Goal: Task Accomplishment & Management: Complete application form

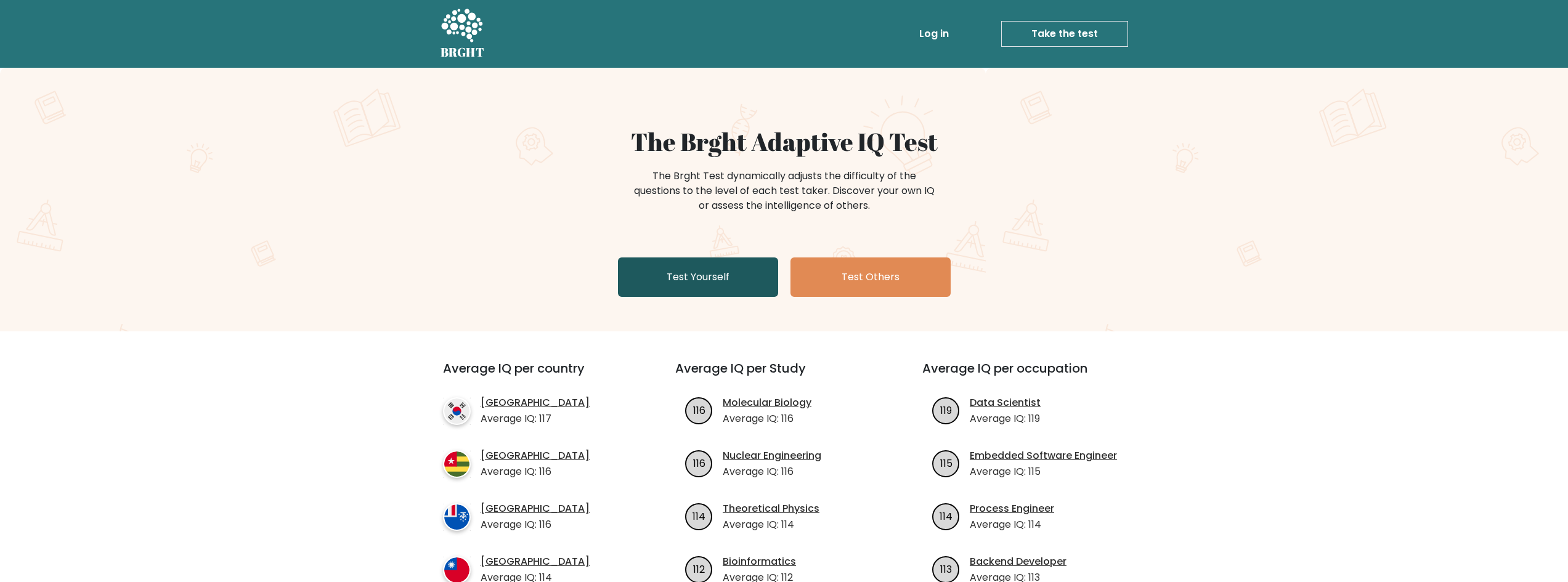
click at [691, 280] on link "Test Yourself" at bounding box center [698, 277] width 160 height 40
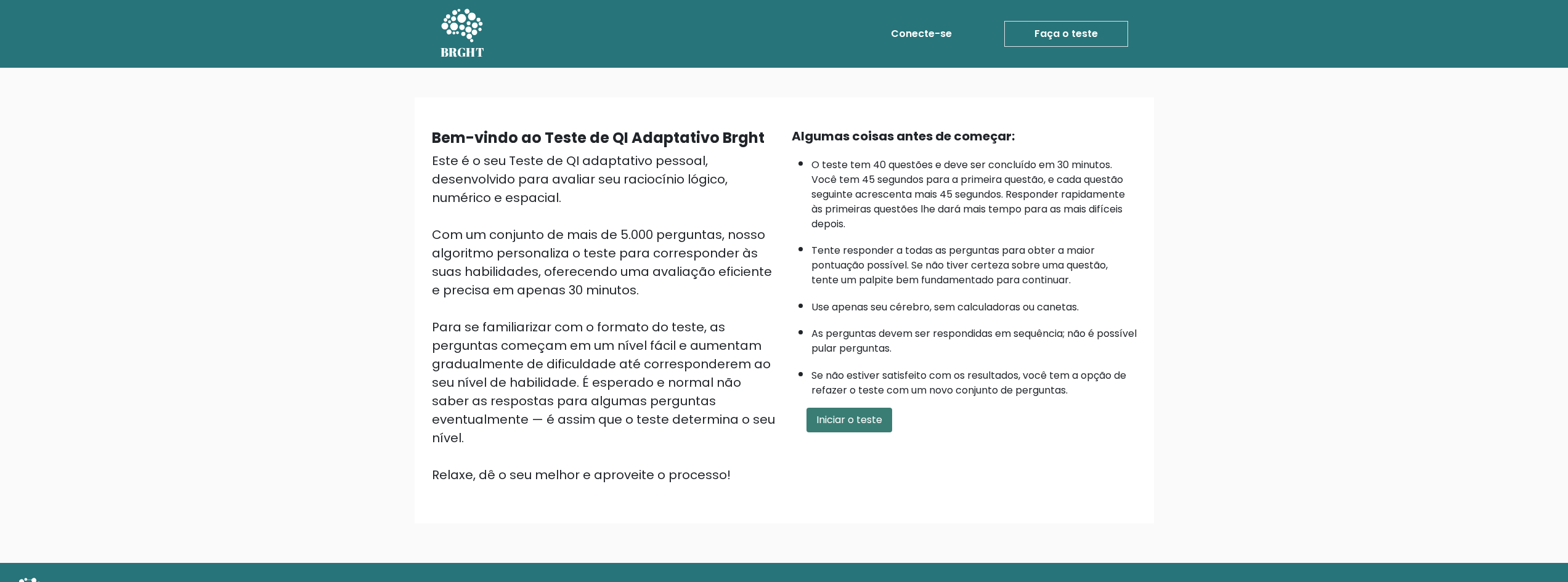
click at [842, 418] on font "Iniciar o teste" at bounding box center [849, 420] width 66 height 14
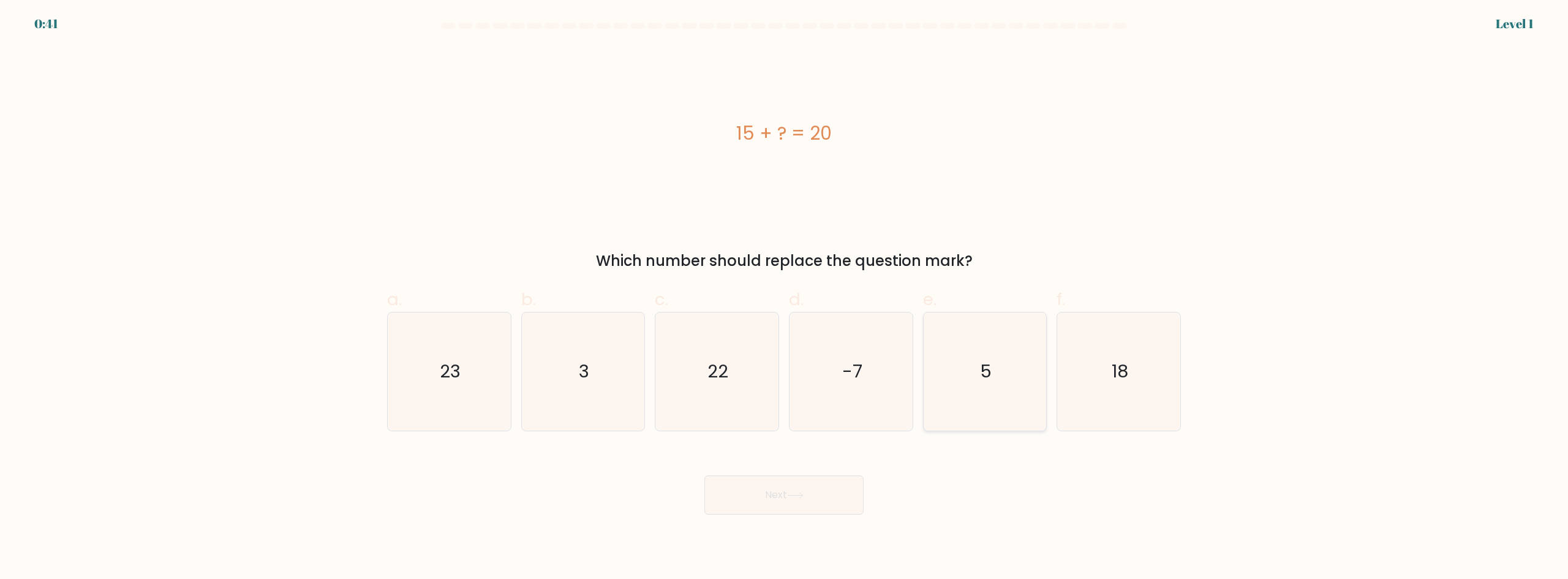
click at [977, 362] on icon "5" at bounding box center [984, 371] width 118 height 118
click at [784, 298] on input "e. 5" at bounding box center [784, 294] width 1 height 8
radio input "true"
click at [811, 491] on button "Next" at bounding box center [784, 494] width 159 height 39
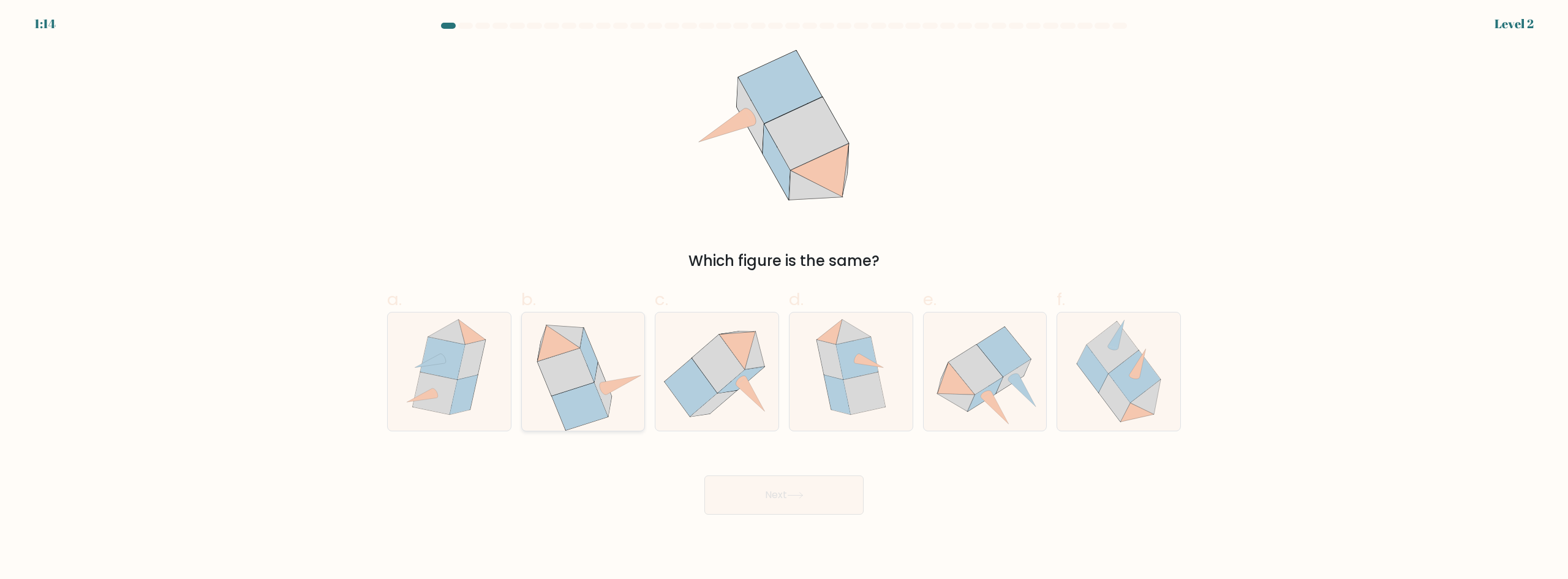
click at [605, 401] on icon at bounding box center [602, 390] width 17 height 54
click at [784, 298] on input "b." at bounding box center [784, 294] width 1 height 8
radio input "true"
click at [831, 489] on button "Next" at bounding box center [784, 494] width 159 height 39
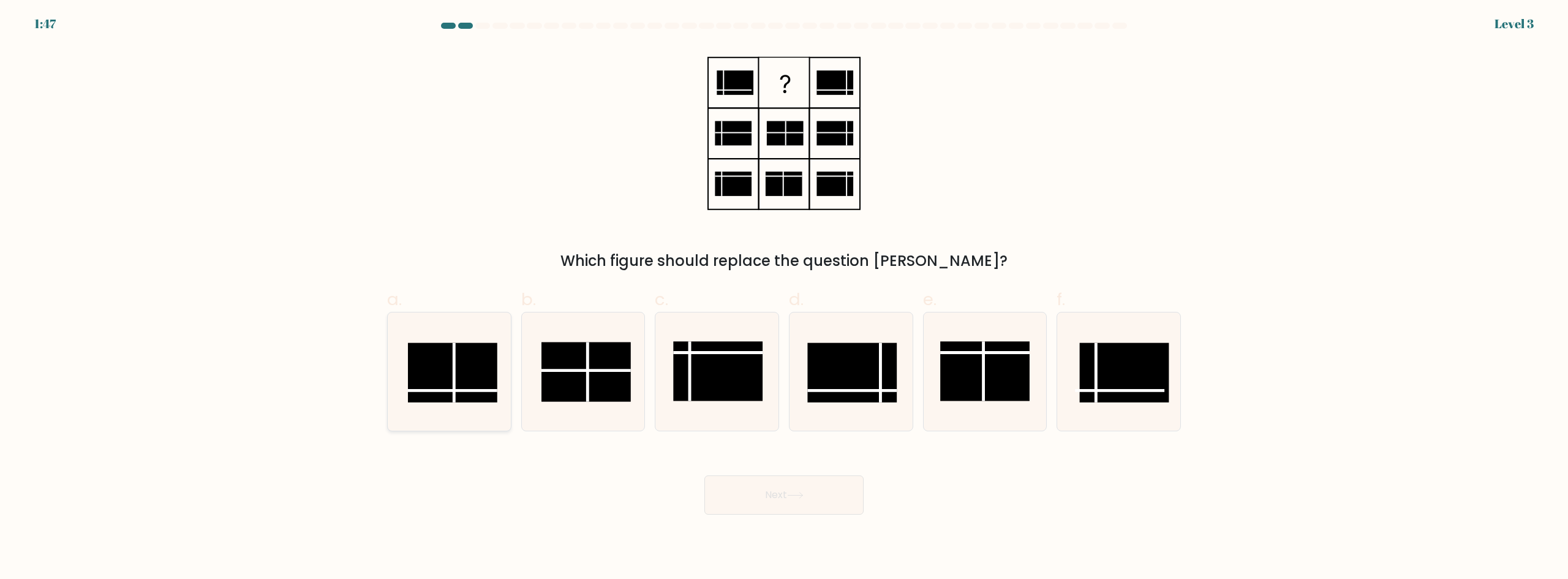
click at [460, 383] on rect at bounding box center [453, 372] width 90 height 59
click at [784, 298] on input "a." at bounding box center [784, 294] width 1 height 8
radio input "true"
click at [726, 496] on button "Next" at bounding box center [784, 494] width 159 height 39
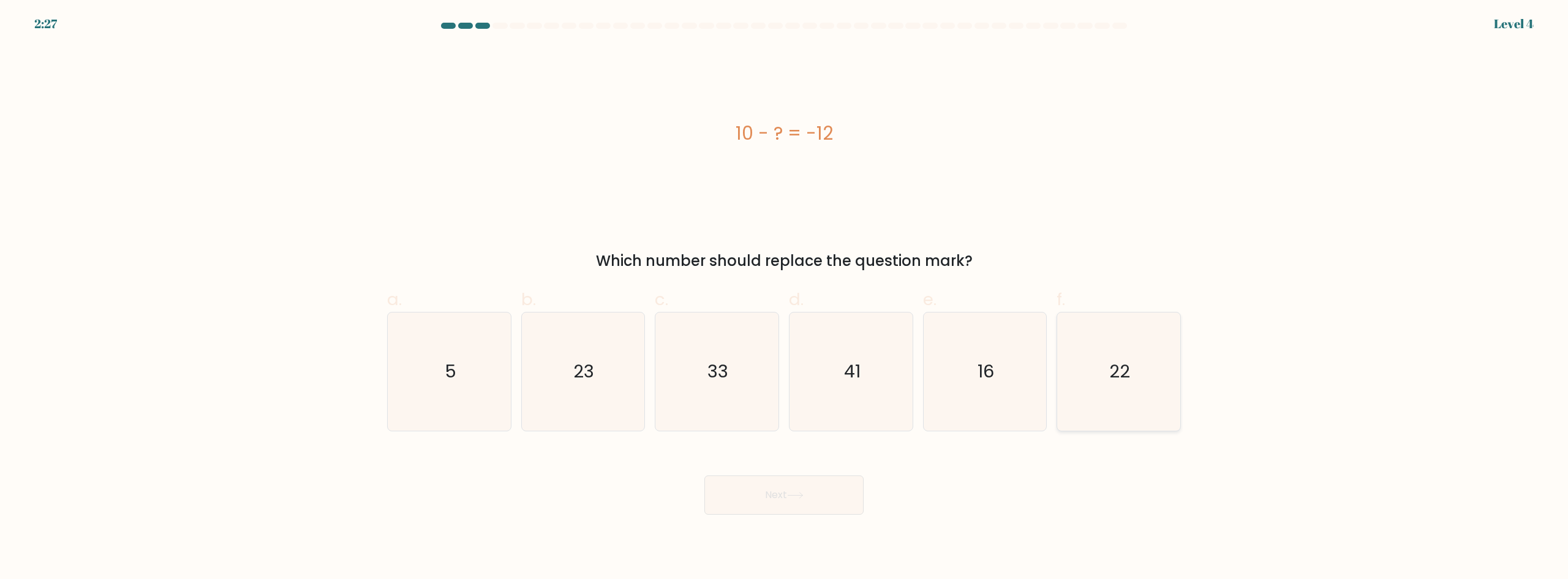
click at [1110, 361] on text "22" at bounding box center [1120, 371] width 21 height 25
click at [784, 298] on input "f. 22" at bounding box center [784, 294] width 1 height 8
radio input "true"
click at [819, 503] on button "Next" at bounding box center [784, 494] width 159 height 39
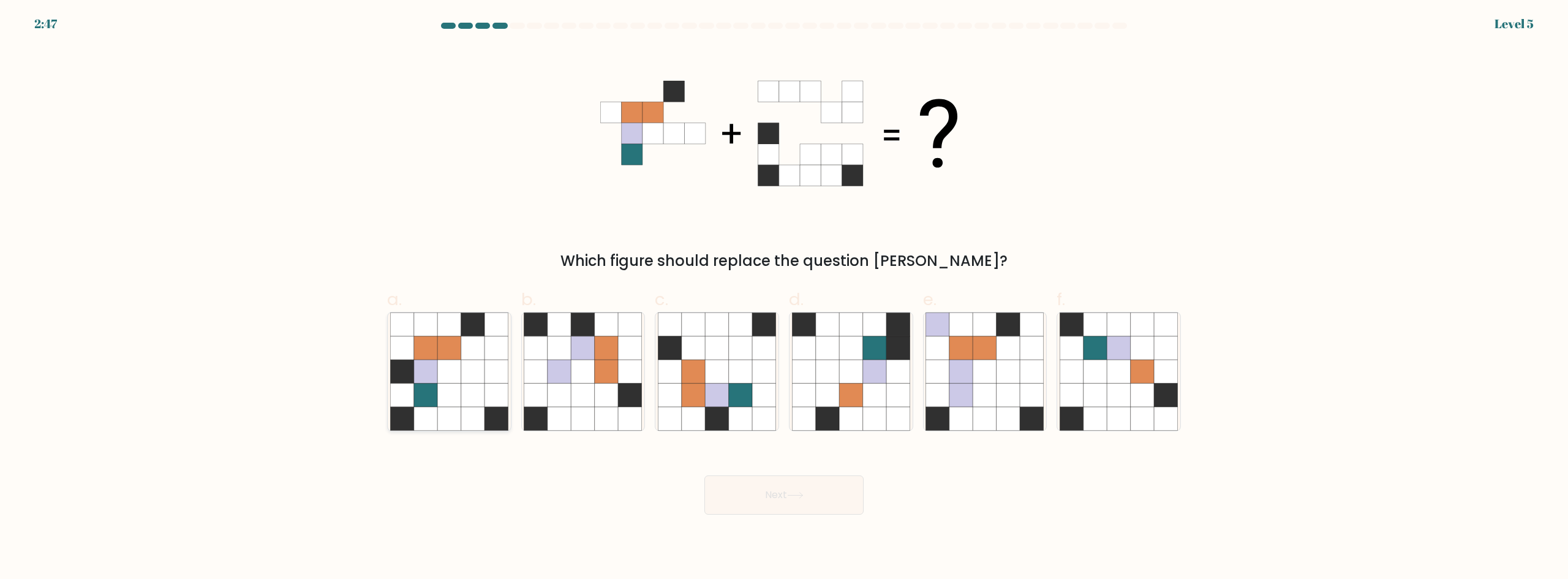
click at [439, 355] on icon at bounding box center [449, 348] width 23 height 23
click at [784, 298] on input "a." at bounding box center [784, 294] width 1 height 8
radio input "true"
drag, startPoint x: 811, startPoint y: 487, endPoint x: 791, endPoint y: 492, distance: 20.6
click at [811, 487] on button "Next" at bounding box center [784, 494] width 159 height 39
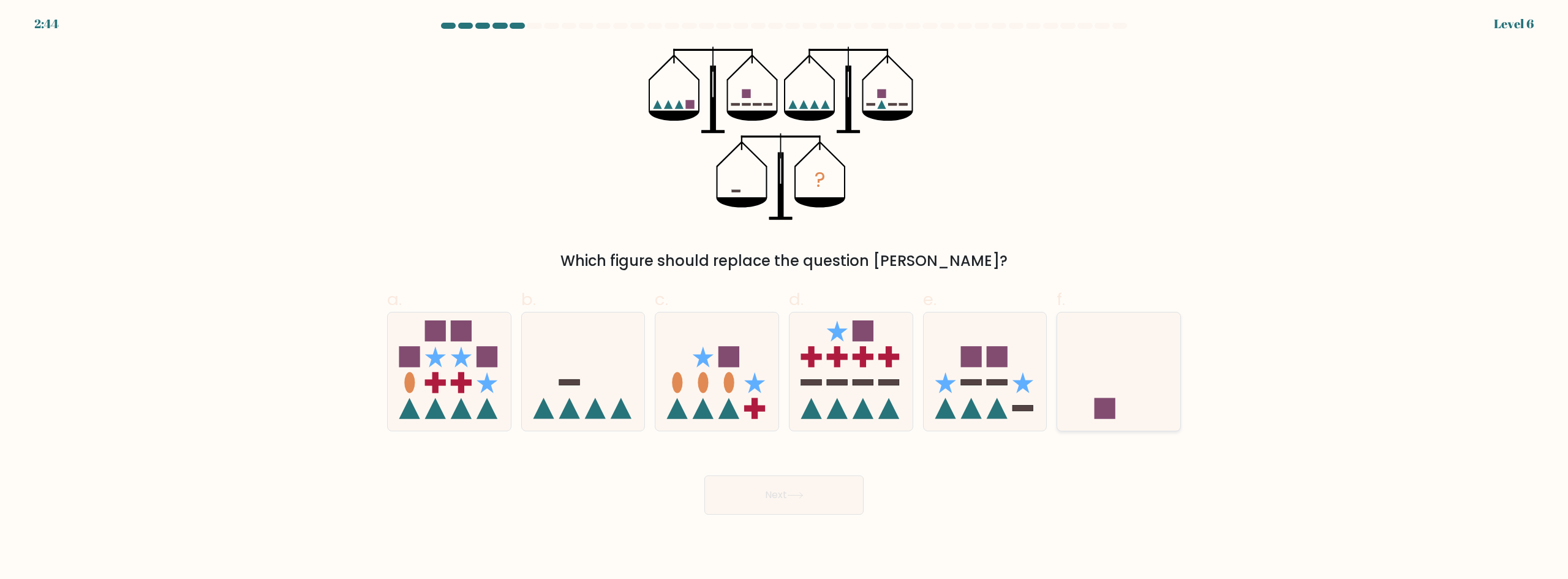
click at [1139, 373] on icon at bounding box center [1119, 371] width 123 height 101
click at [784, 298] on input "f." at bounding box center [784, 294] width 1 height 8
radio input "true"
click at [819, 483] on button "Next" at bounding box center [784, 494] width 159 height 39
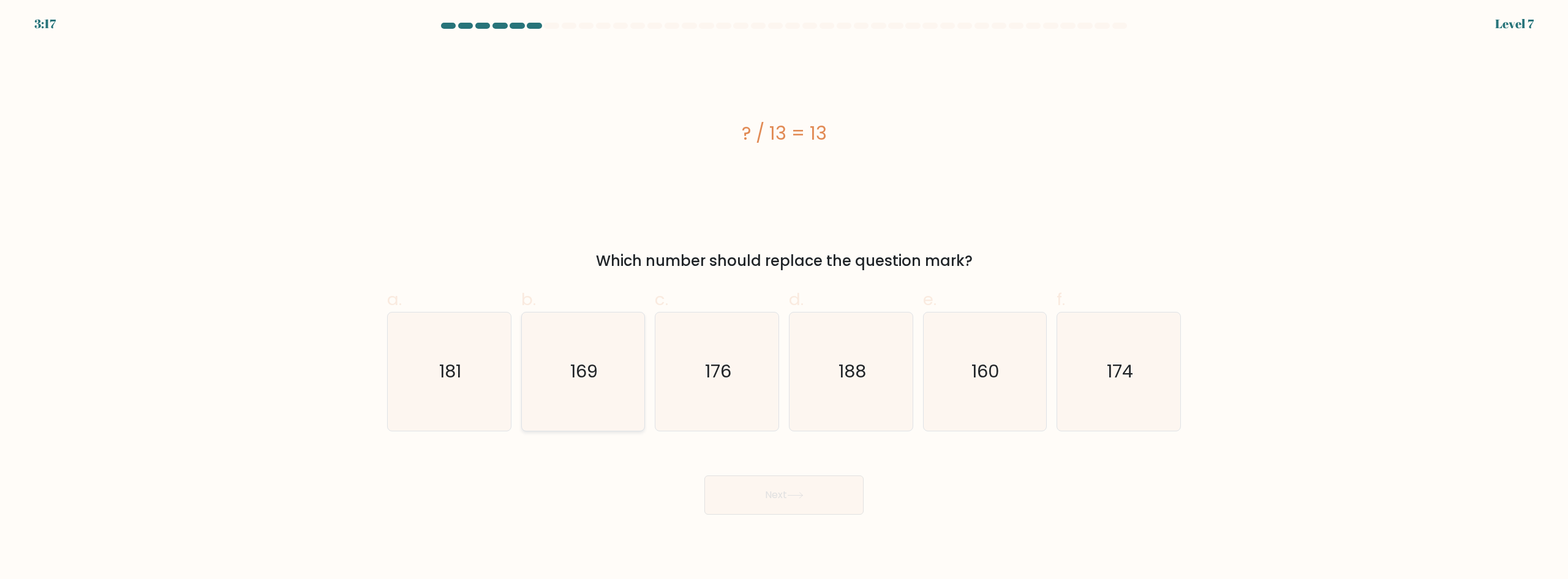
click at [583, 366] on text "169" at bounding box center [584, 371] width 28 height 25
click at [784, 298] on input "b. 169" at bounding box center [784, 294] width 1 height 8
radio input "true"
click at [784, 493] on button "Next" at bounding box center [784, 494] width 159 height 39
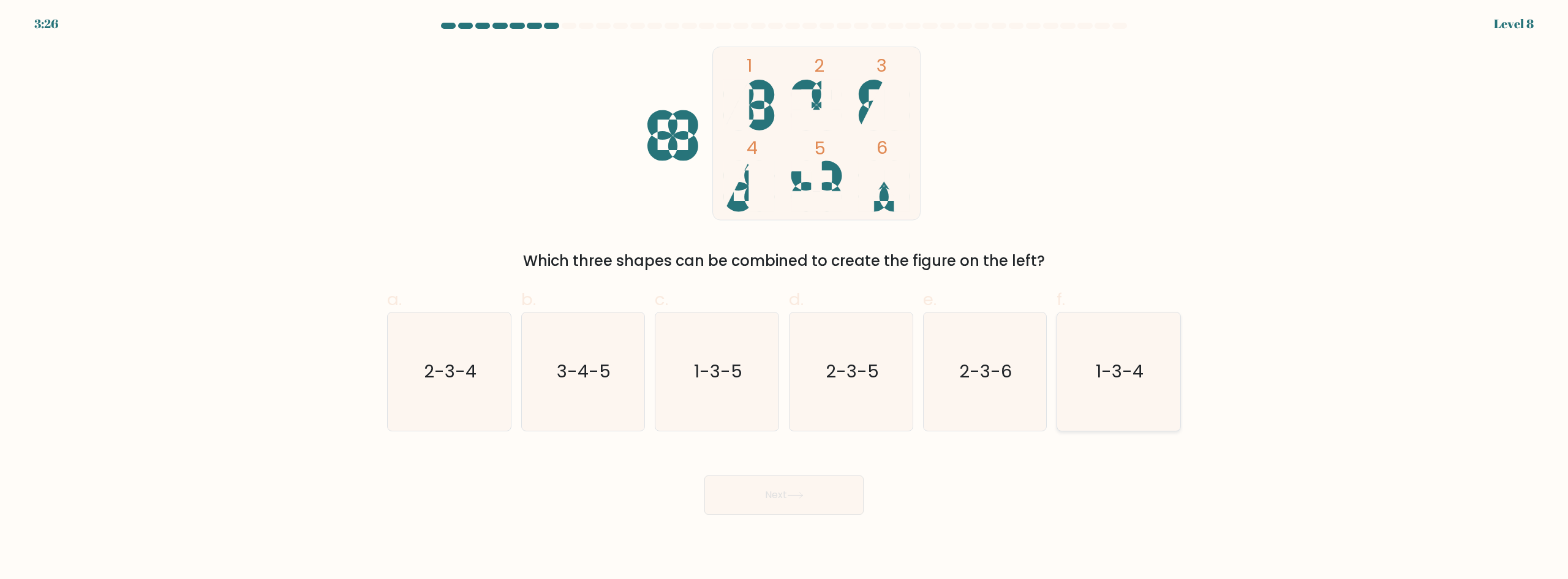
drag, startPoint x: 1120, startPoint y: 358, endPoint x: 1090, endPoint y: 392, distance: 45.3
click at [1121, 358] on icon "1-3-4" at bounding box center [1118, 371] width 118 height 118
click at [784, 298] on input "f. 1-3-4" at bounding box center [784, 294] width 1 height 8
radio input "true"
click at [805, 511] on button "Next" at bounding box center [784, 494] width 159 height 39
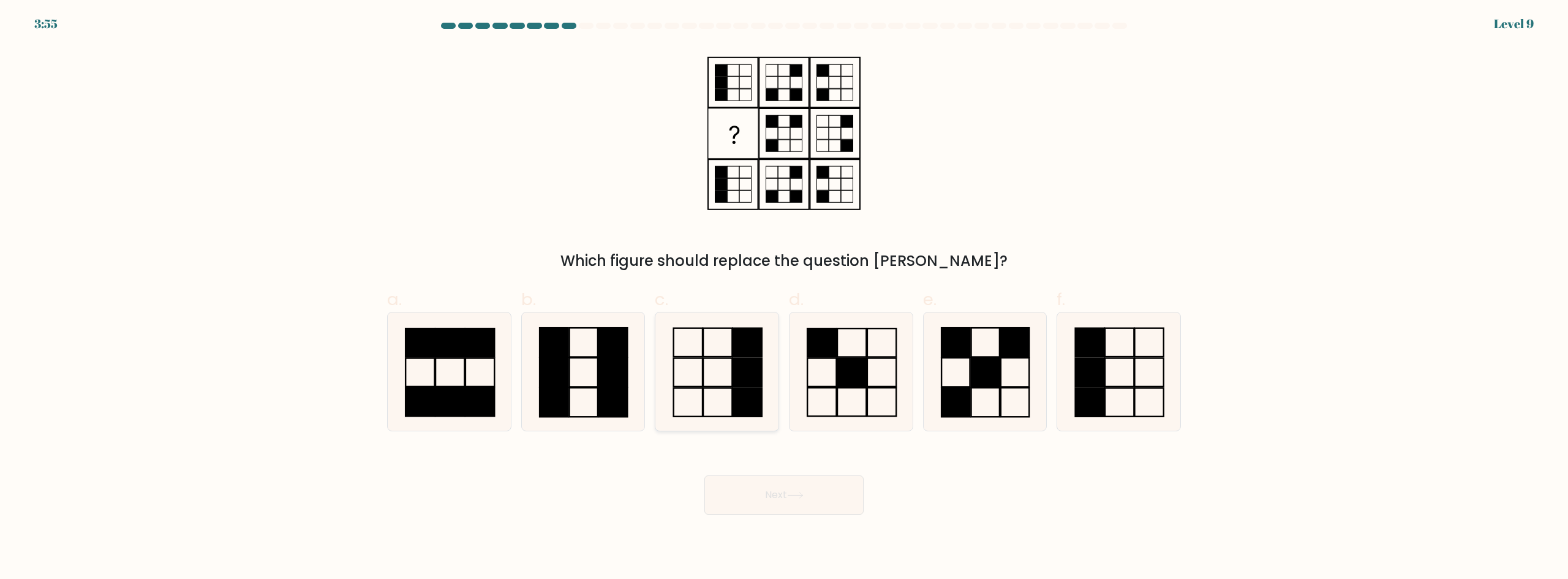
click at [706, 361] on icon at bounding box center [717, 371] width 118 height 118
click at [784, 298] on input "c." at bounding box center [784, 294] width 1 height 8
radio input "true"
click at [780, 500] on button "Next" at bounding box center [784, 494] width 159 height 39
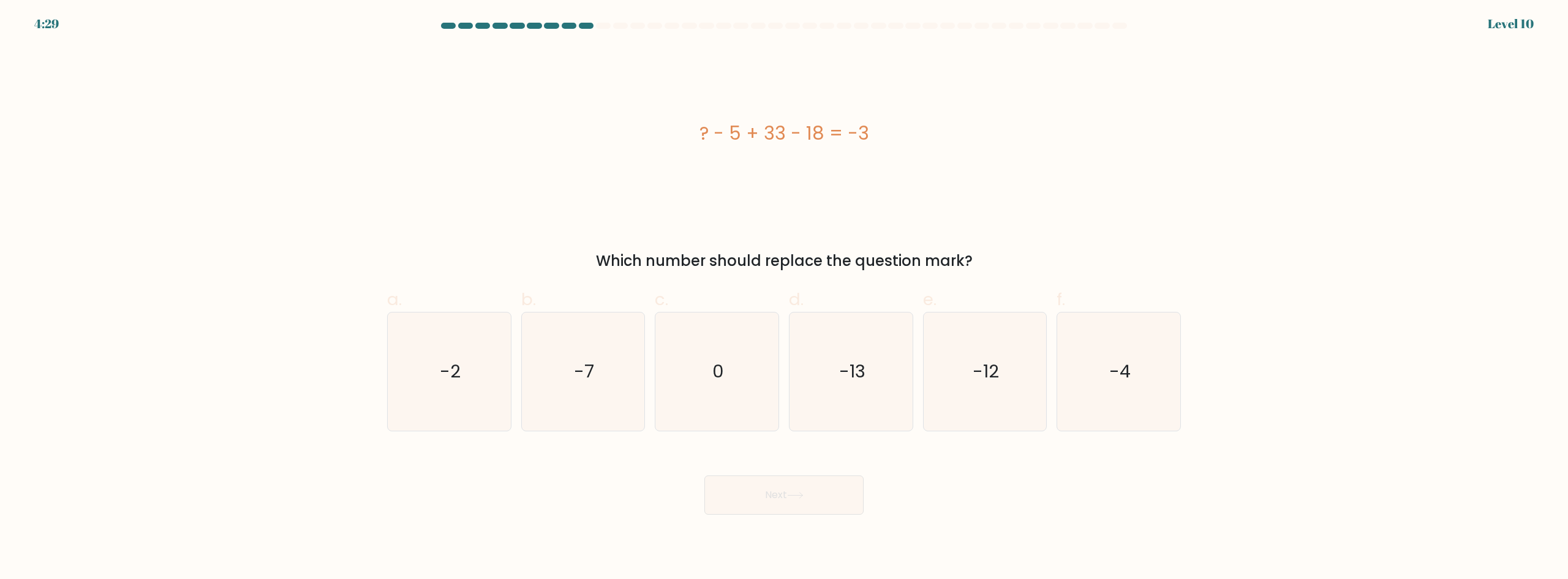
drag, startPoint x: 822, startPoint y: 132, endPoint x: 786, endPoint y: 128, distance: 36.2
click at [786, 128] on div "? - 5 + 33 - 18 = -3" at bounding box center [784, 133] width 794 height 28
click at [752, 140] on div "? - 5 + 33 - 18 = -3" at bounding box center [784, 133] width 794 height 28
drag, startPoint x: 770, startPoint y: 133, endPoint x: 826, endPoint y: 135, distance: 56.0
click at [826, 135] on div "? - 5 + 33 - 18 = -3" at bounding box center [784, 133] width 794 height 28
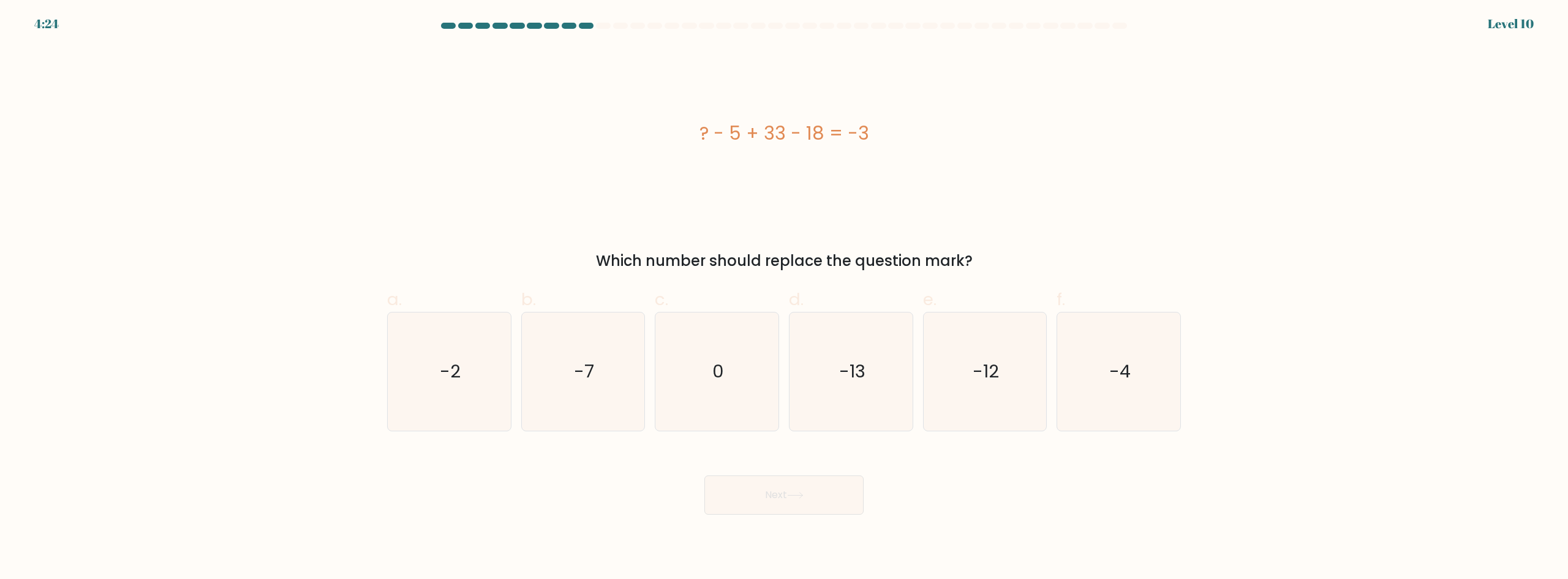
click at [784, 136] on div "? - 5 + 33 - 18 = -3" at bounding box center [784, 133] width 794 height 28
drag, startPoint x: 779, startPoint y: 134, endPoint x: 757, endPoint y: 129, distance: 22.6
click at [757, 129] on div "? - 5 + 33 - 18 = -3" at bounding box center [784, 133] width 794 height 28
drag, startPoint x: 823, startPoint y: 134, endPoint x: 787, endPoint y: 128, distance: 36.5
click at [788, 128] on div "? - 5 + 33 - 18 = -3" at bounding box center [784, 133] width 794 height 28
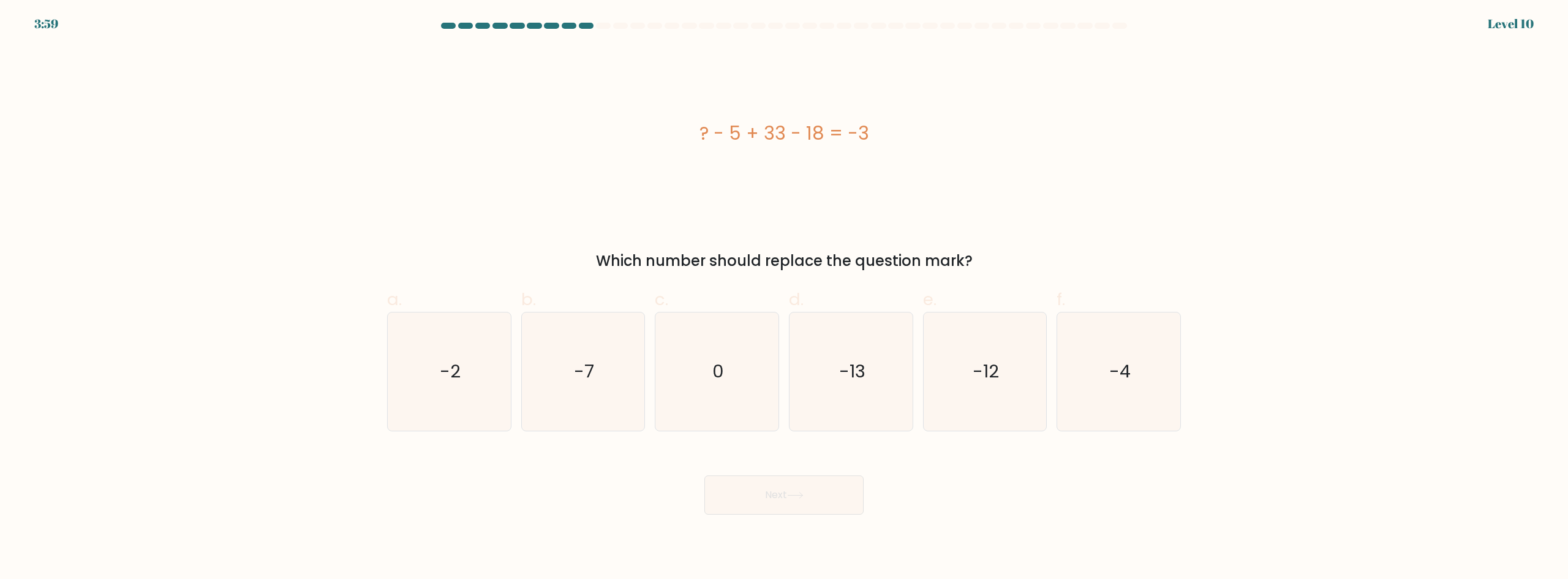
click at [735, 130] on div "? - 5 + 33 - 18 = -3" at bounding box center [784, 133] width 794 height 28
drag, startPoint x: 784, startPoint y: 135, endPoint x: 717, endPoint y: 126, distance: 67.6
click at [717, 126] on div "? - 5 + 33 - 18 = -3" at bounding box center [784, 133] width 794 height 28
drag, startPoint x: 738, startPoint y: 133, endPoint x: 785, endPoint y: 268, distance: 142.9
click at [722, 131] on font "? - 5 + 33 - 18 = -3" at bounding box center [784, 133] width 170 height 26
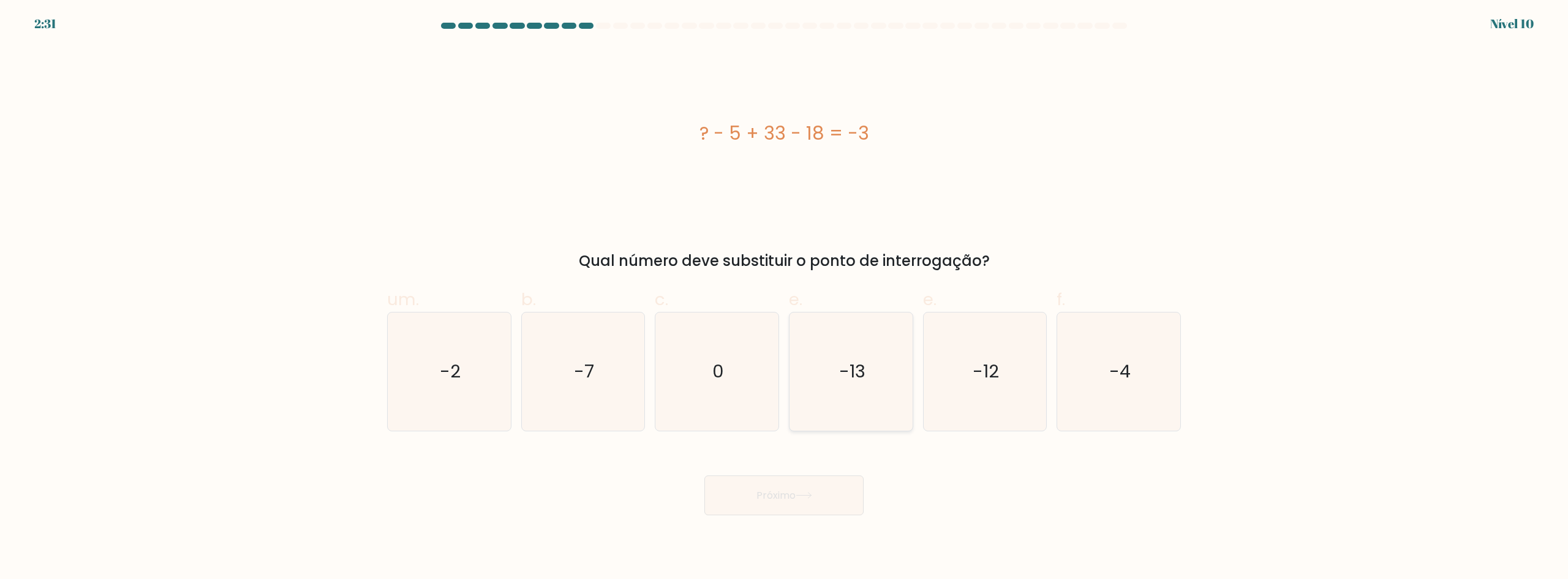
click at [836, 361] on icon "-13" at bounding box center [851, 371] width 118 height 118
click at [784, 298] on input "e. -13" at bounding box center [784, 294] width 1 height 8
radio input "true"
click at [817, 518] on body "2:31 Nível 10" at bounding box center [784, 289] width 1568 height 579
click at [813, 501] on button "Próximo" at bounding box center [784, 495] width 159 height 40
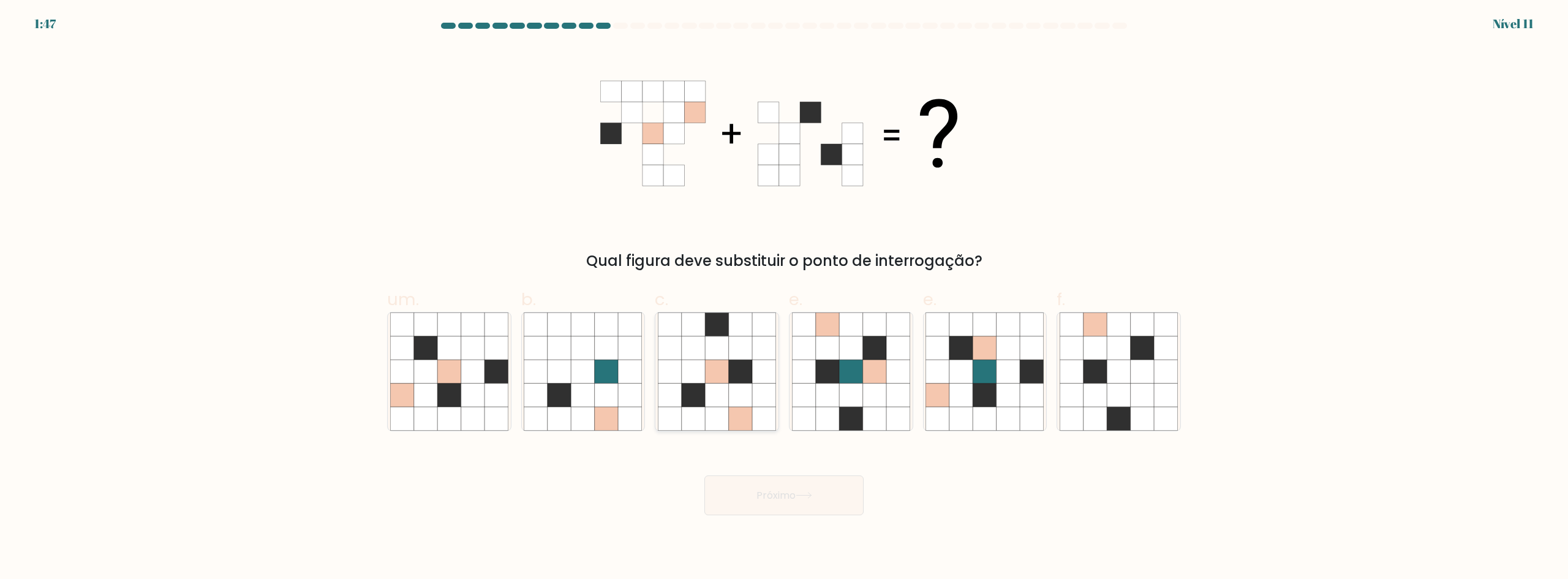
click at [716, 394] on icon at bounding box center [717, 395] width 23 height 23
click at [784, 298] on input "c." at bounding box center [784, 294] width 1 height 8
radio input "true"
click at [808, 482] on button "Próximo" at bounding box center [784, 495] width 159 height 40
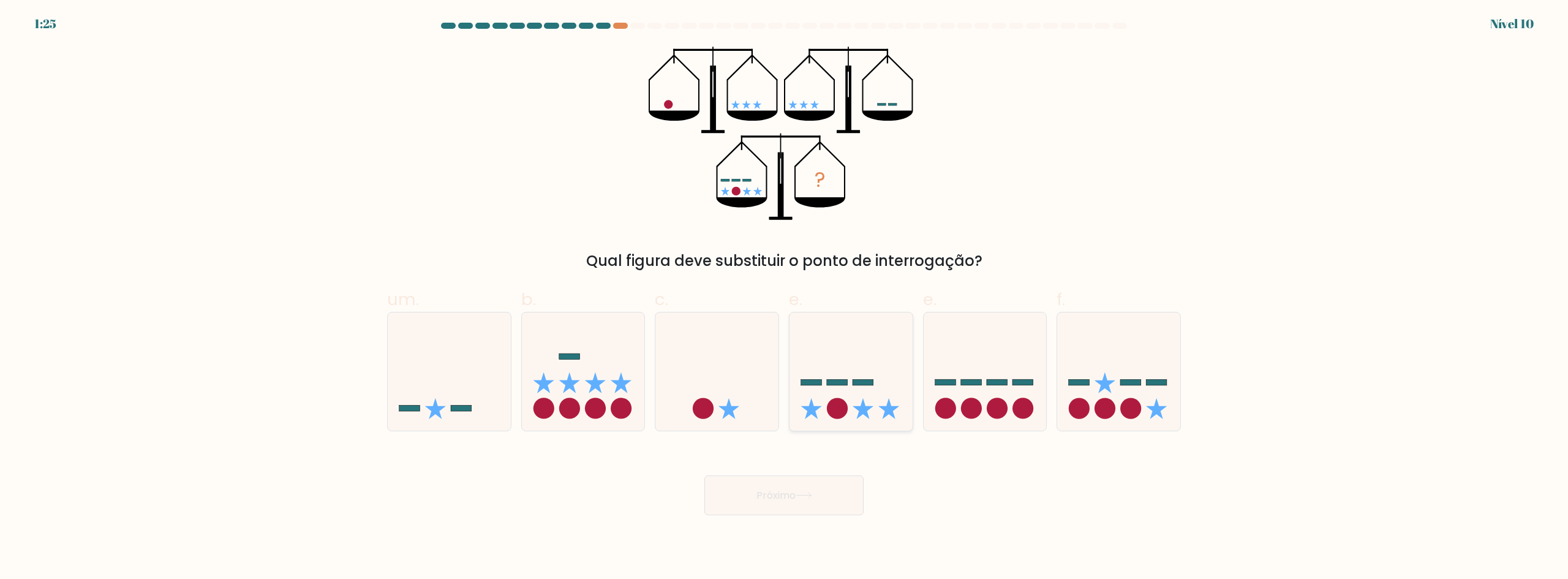
click at [849, 366] on icon at bounding box center [851, 371] width 123 height 101
click at [784, 298] on input "e." at bounding box center [784, 294] width 1 height 8
radio input "true"
click at [819, 491] on button "Próximo" at bounding box center [784, 495] width 159 height 40
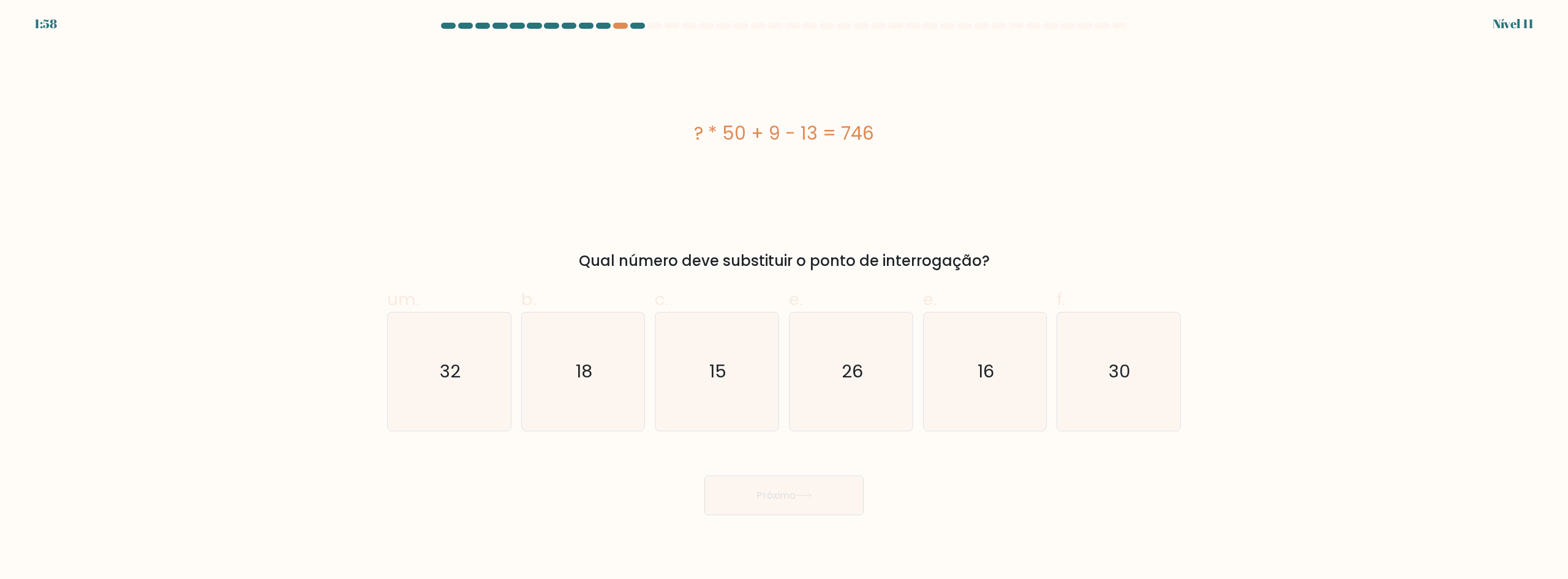
drag, startPoint x: 770, startPoint y: 134, endPoint x: 804, endPoint y: 133, distance: 34.0
click at [804, 133] on font "? * 50 + 9 - 13 = 746" at bounding box center [784, 133] width 180 height 26
click at [824, 132] on font "? * 50 + 9 - 13 = 746" at bounding box center [784, 133] width 180 height 26
click at [747, 132] on font "? * 50 + 9 - 13 = 746" at bounding box center [784, 133] width 180 height 26
drag, startPoint x: 763, startPoint y: 130, endPoint x: 780, endPoint y: 131, distance: 17.0
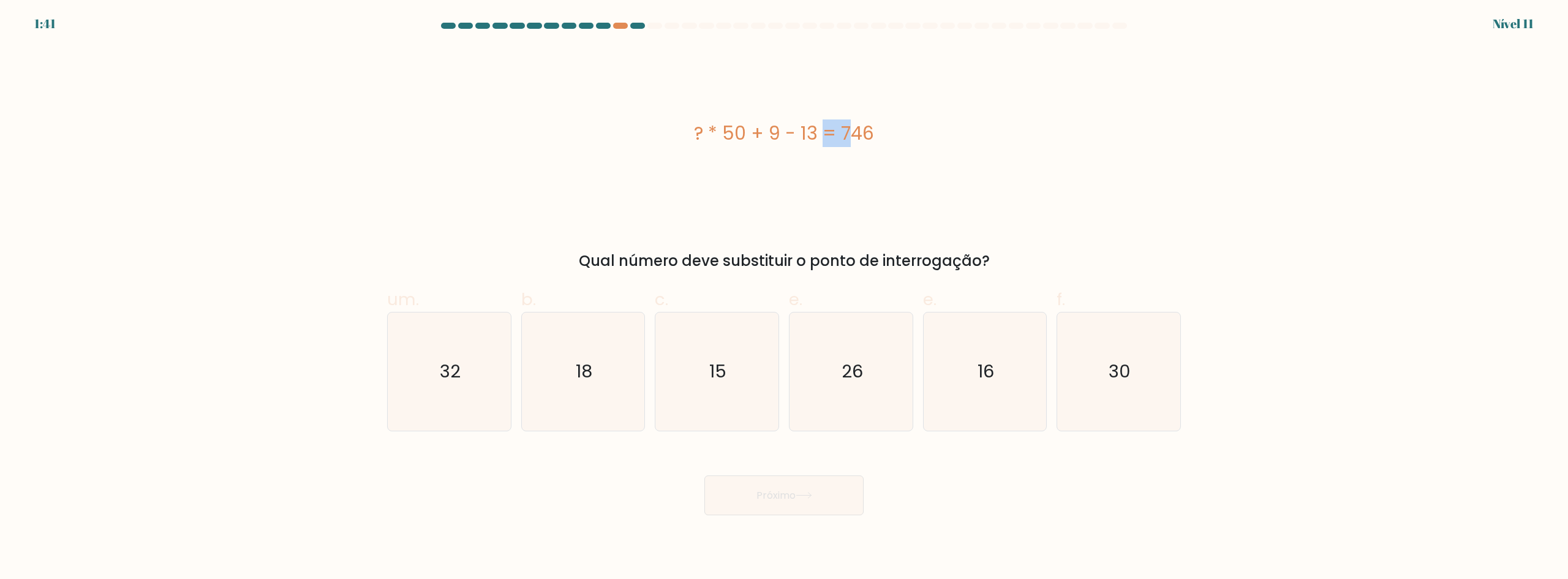
click at [780, 131] on font "? * 50 + 9 - 13 = 746" at bounding box center [784, 133] width 180 height 26
drag, startPoint x: 866, startPoint y: 134, endPoint x: 849, endPoint y: 132, distance: 17.1
click at [849, 132] on font "? * 50 + 9 - 13 = 746" at bounding box center [784, 133] width 180 height 26
click at [864, 130] on font "? * 50 + 9 - 13 = 746" at bounding box center [784, 133] width 180 height 26
drag, startPoint x: 855, startPoint y: 127, endPoint x: 869, endPoint y: 128, distance: 14.0
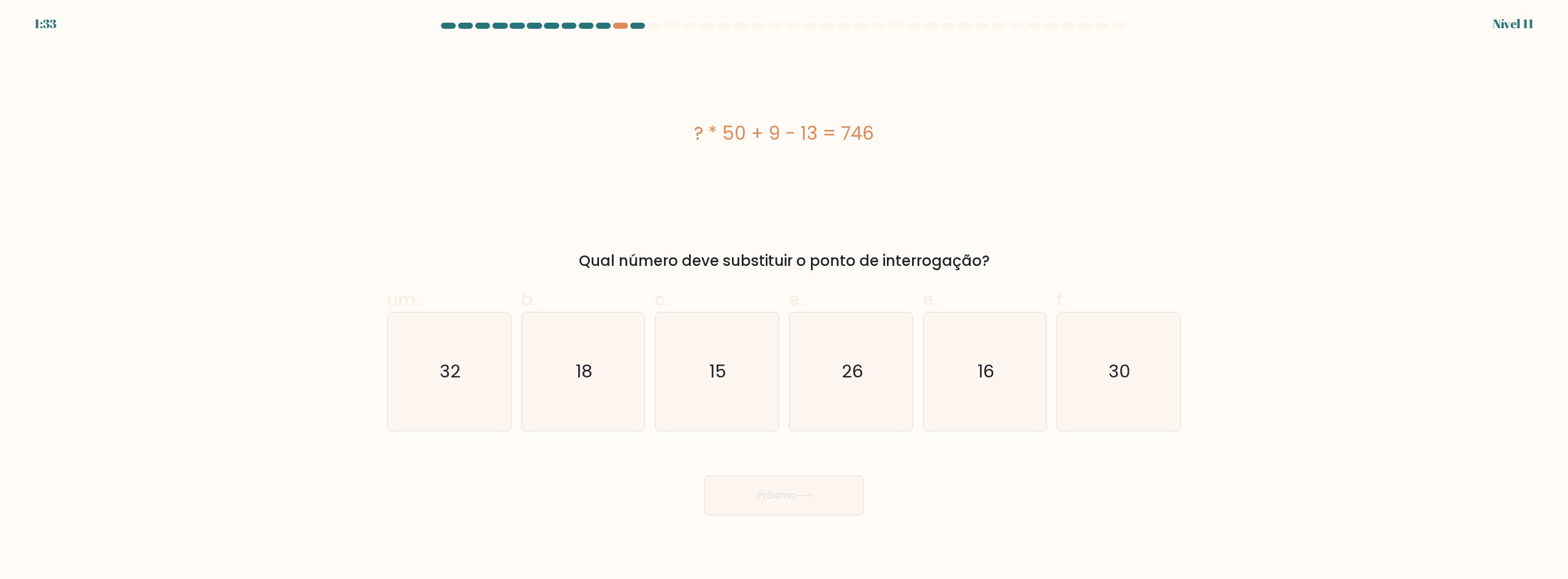
click at [869, 128] on font "? * 50 + 9 - 13 = 746" at bounding box center [784, 133] width 180 height 26
click at [843, 137] on font "? * 50 + 9 - 13 = 746" at bounding box center [784, 133] width 180 height 26
drag, startPoint x: 877, startPoint y: 133, endPoint x: 888, endPoint y: 136, distance: 11.4
click at [887, 135] on div "? * 50 + 9 - 13 = 746" at bounding box center [784, 133] width 794 height 28
drag, startPoint x: 859, startPoint y: 132, endPoint x: 855, endPoint y: 138, distance: 7.2
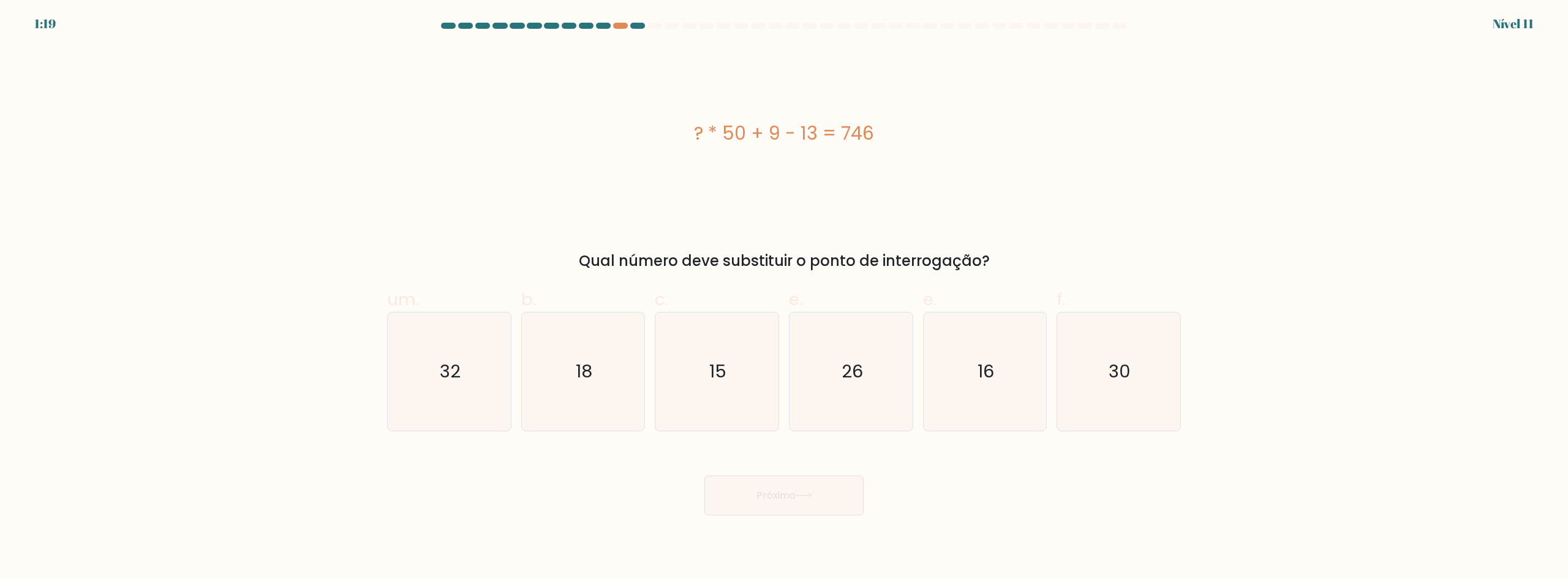
click at [859, 133] on font "? * 50 + 9 - 13 = 746" at bounding box center [784, 133] width 180 height 26
click at [844, 134] on font "? * 50 + 9 - 13 = 746" at bounding box center [784, 133] width 180 height 26
click at [724, 378] on text "15" at bounding box center [718, 371] width 17 height 25
click at [784, 298] on input "c. 15" at bounding box center [784, 294] width 1 height 8
radio input "true"
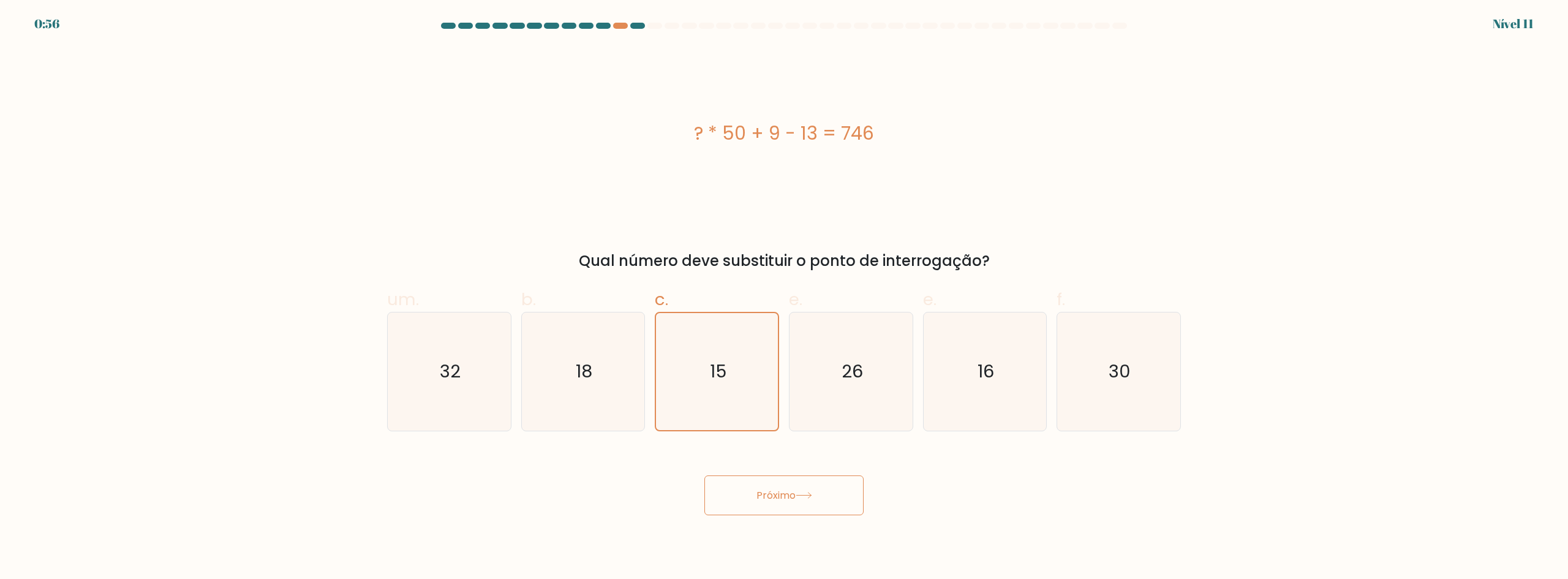
click at [763, 503] on button "Próximo" at bounding box center [784, 495] width 159 height 40
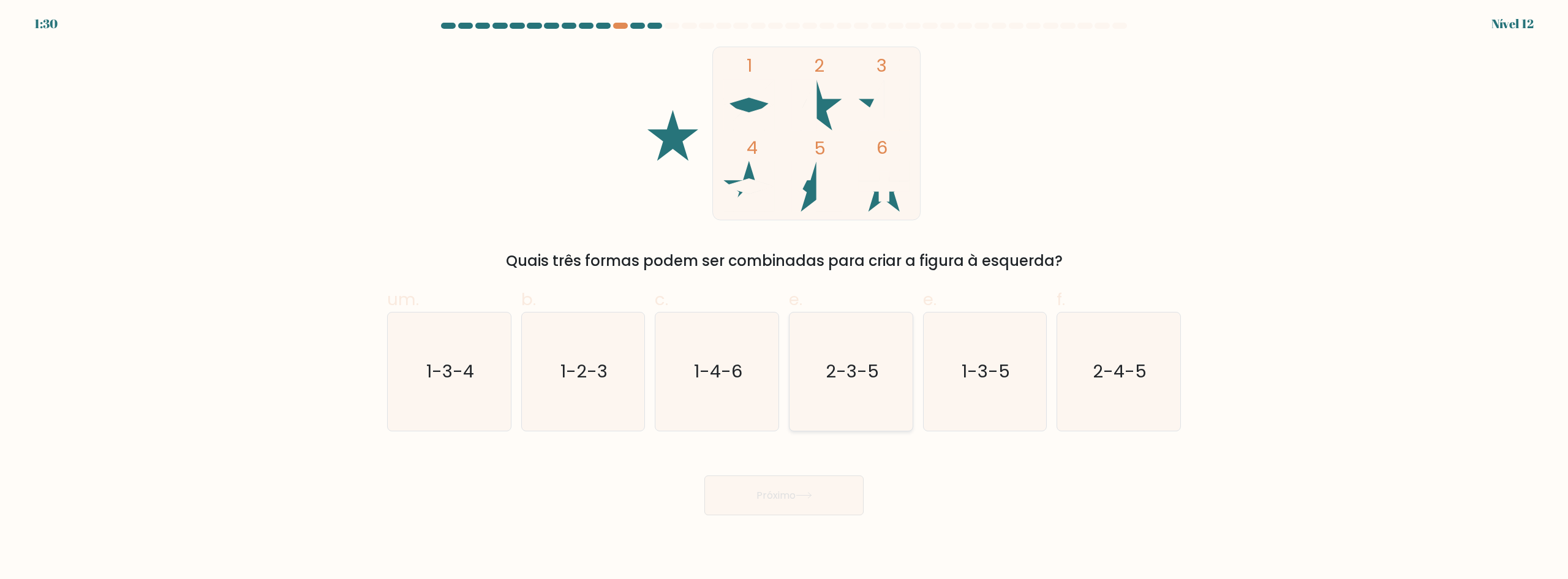
click at [880, 361] on icon "2-3-5" at bounding box center [851, 371] width 118 height 118
click at [784, 298] on input "e. 2-3-5" at bounding box center [784, 294] width 1 height 8
radio input "true"
click at [810, 499] on button "Próximo" at bounding box center [784, 495] width 159 height 40
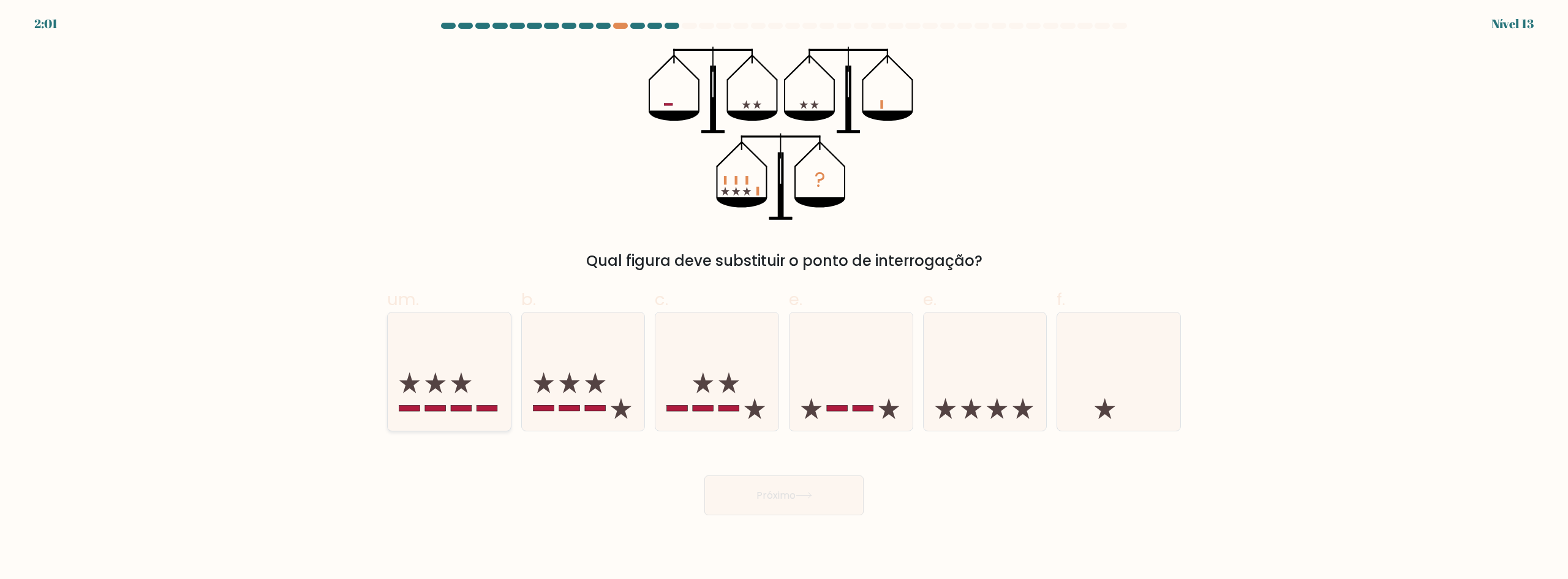
click at [452, 367] on icon at bounding box center [449, 371] width 123 height 101
click at [784, 298] on input "um." at bounding box center [784, 294] width 1 height 8
radio input "true"
click at [778, 485] on button "Próximo" at bounding box center [784, 495] width 159 height 40
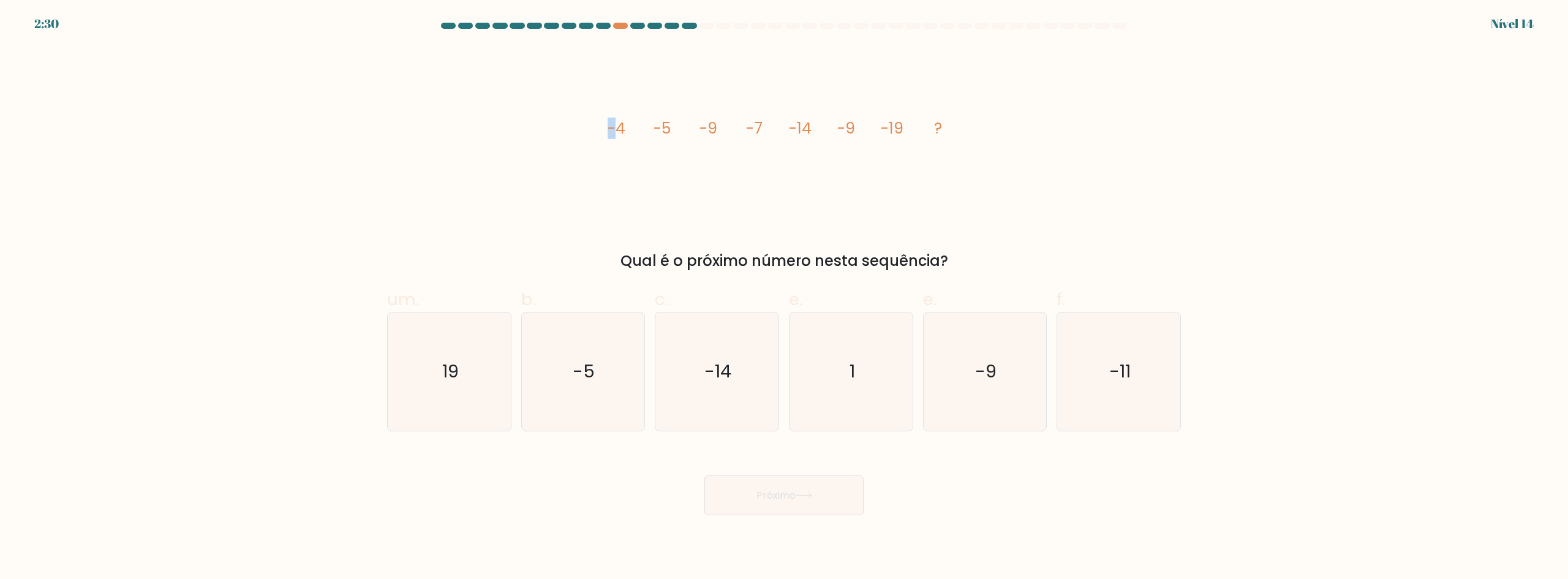
click at [618, 124] on tspan "-4" at bounding box center [616, 128] width 18 height 21
click at [664, 130] on tspan "-5" at bounding box center [662, 128] width 17 height 21
drag, startPoint x: 670, startPoint y: 125, endPoint x: 649, endPoint y: 121, distance: 21.4
click at [649, 121] on icon "image/svg+xml -4 -5 -9 -7 -14 -9 -19 ?" at bounding box center [784, 133] width 367 height 174
drag, startPoint x: 622, startPoint y: 124, endPoint x: 591, endPoint y: 119, distance: 31.4
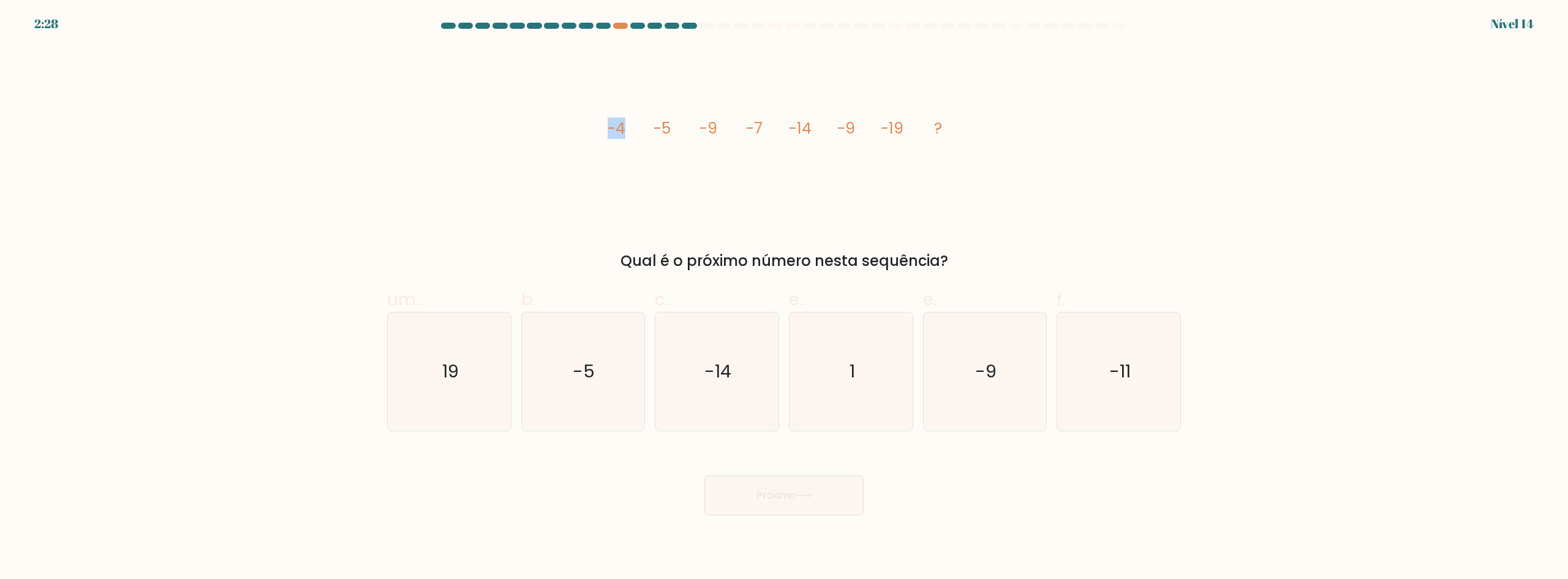
click at [592, 119] on div "image/svg+xml -4 -5 -9 -7 -14 -9 -19 ? Qual é o próximo número nesta sequência?" at bounding box center [784, 159] width 808 height 225
drag, startPoint x: 718, startPoint y: 126, endPoint x: 668, endPoint y: 119, distance: 50.5
click at [668, 119] on icon "image/svg+xml -4 -5 -9 -7 -14 -9 -19 ?" at bounding box center [784, 133] width 367 height 174
click at [631, 122] on icon "image/svg+xml -4 -5 -9 -7 -14 -9 -19 ?" at bounding box center [784, 133] width 367 height 174
click at [680, 125] on icon "image/svg+xml -4 -5 -9 -7 -14 -9 -19 ?" at bounding box center [784, 133] width 367 height 174
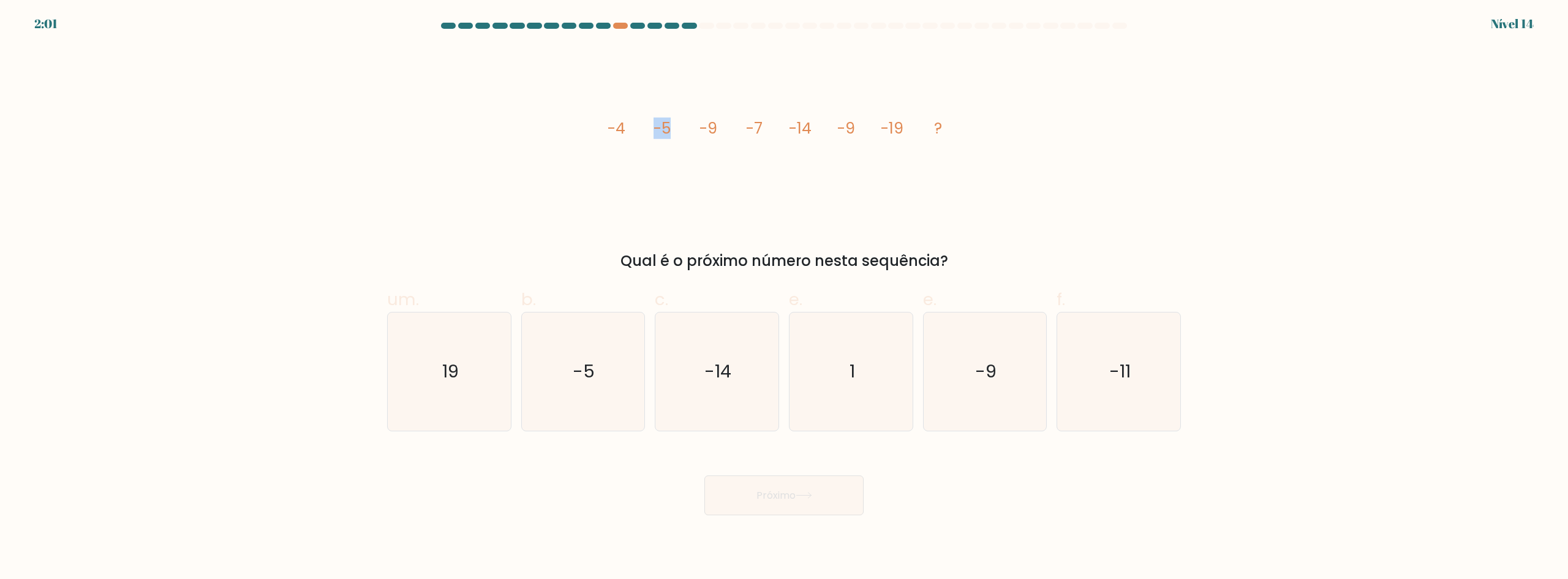
click at [664, 128] on tspan "-5" at bounding box center [662, 128] width 17 height 21
click at [1144, 204] on div "image/svg+xml -4 -5 -9 -7 -14 -9 -19 ? Qual é o próximo número nesta sequência?" at bounding box center [784, 159] width 808 height 225
click at [708, 126] on tspan "-9" at bounding box center [709, 128] width 18 height 21
click at [775, 125] on icon "image/svg+xml -4 -5 -9 -7 -14 -9 -19 ?" at bounding box center [784, 133] width 367 height 174
click at [854, 374] on text "1" at bounding box center [852, 371] width 6 height 25
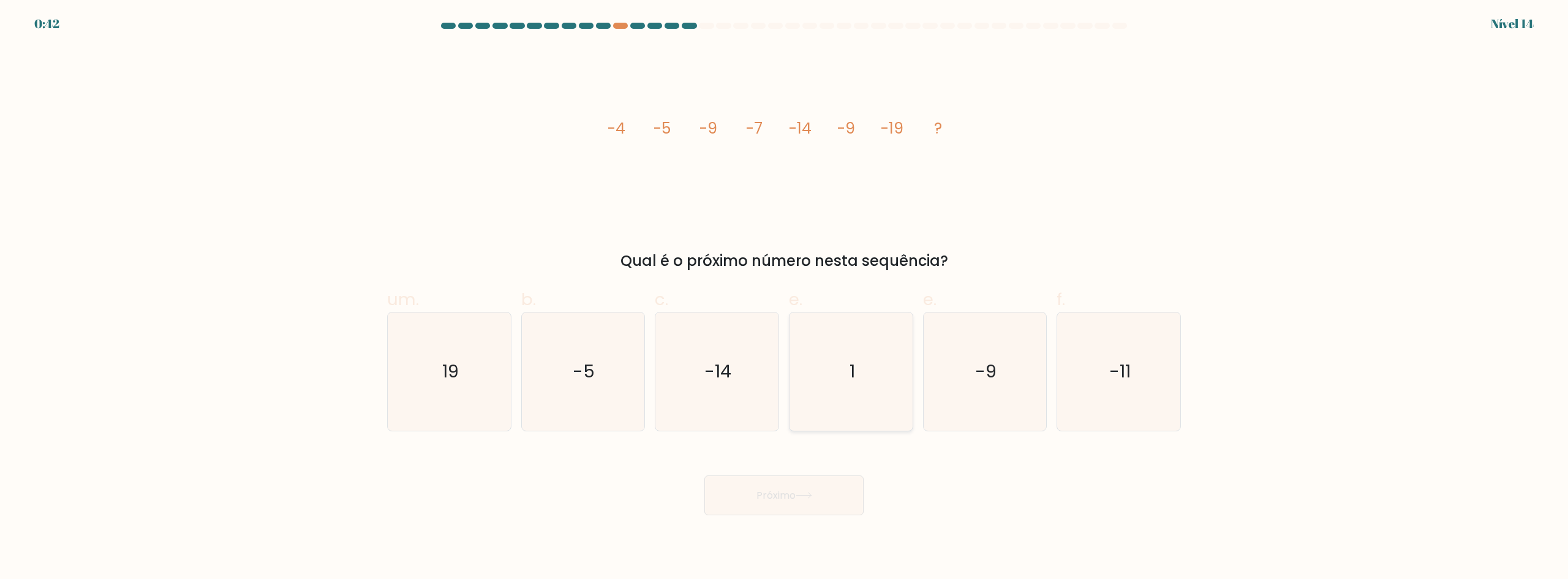
click at [784, 298] on input "e. 1" at bounding box center [784, 294] width 1 height 8
radio input "true"
click at [806, 484] on button "Próximo" at bounding box center [784, 495] width 159 height 40
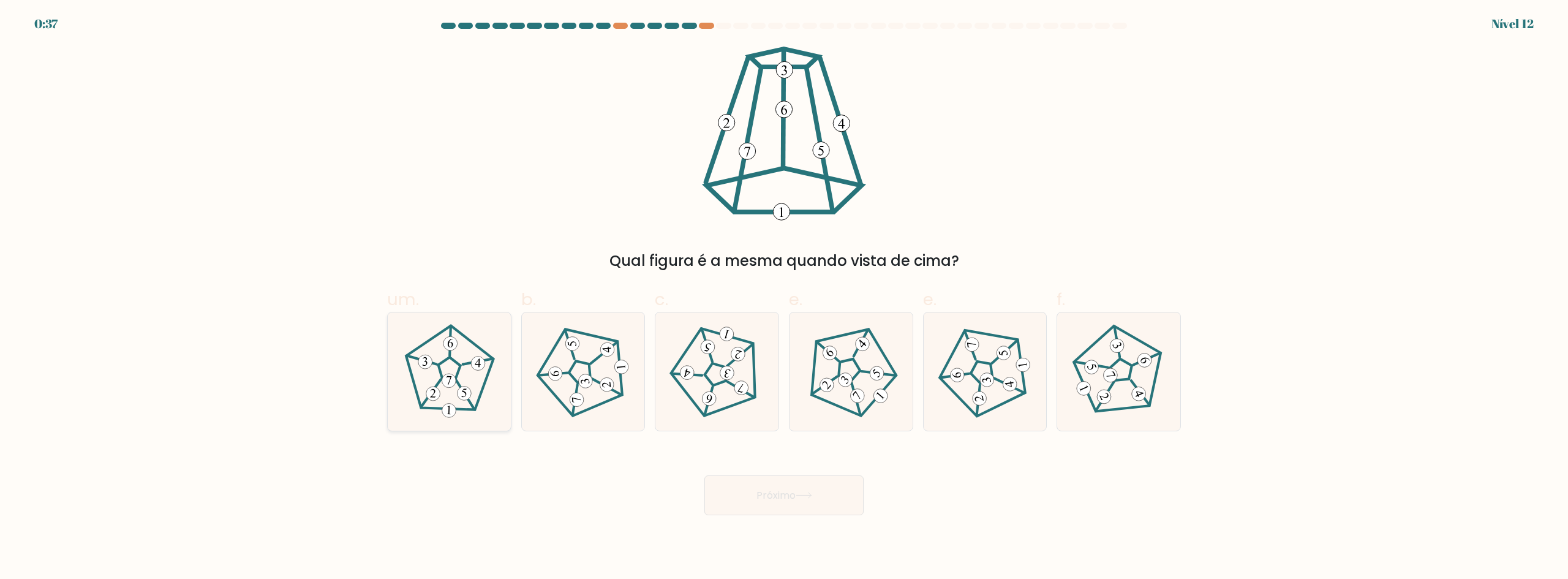
click at [460, 387] on 163 at bounding box center [465, 394] width 20 height 30
click at [784, 298] on input "um." at bounding box center [784, 294] width 1 height 8
radio input "true"
click at [757, 499] on font "Próximo" at bounding box center [776, 495] width 39 height 14
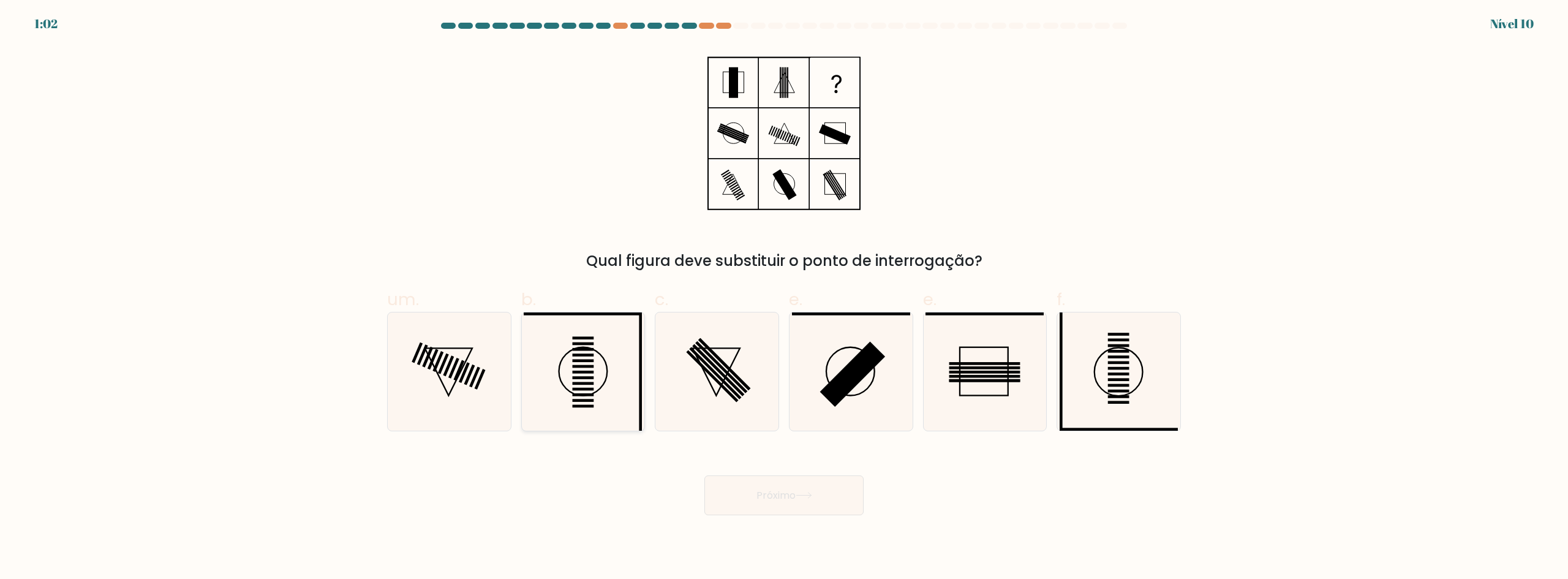
click at [594, 384] on icon at bounding box center [582, 371] width 118 height 118
click at [784, 298] on input "b." at bounding box center [784, 294] width 1 height 8
radio input "true"
click at [809, 494] on icon at bounding box center [804, 495] width 17 height 6
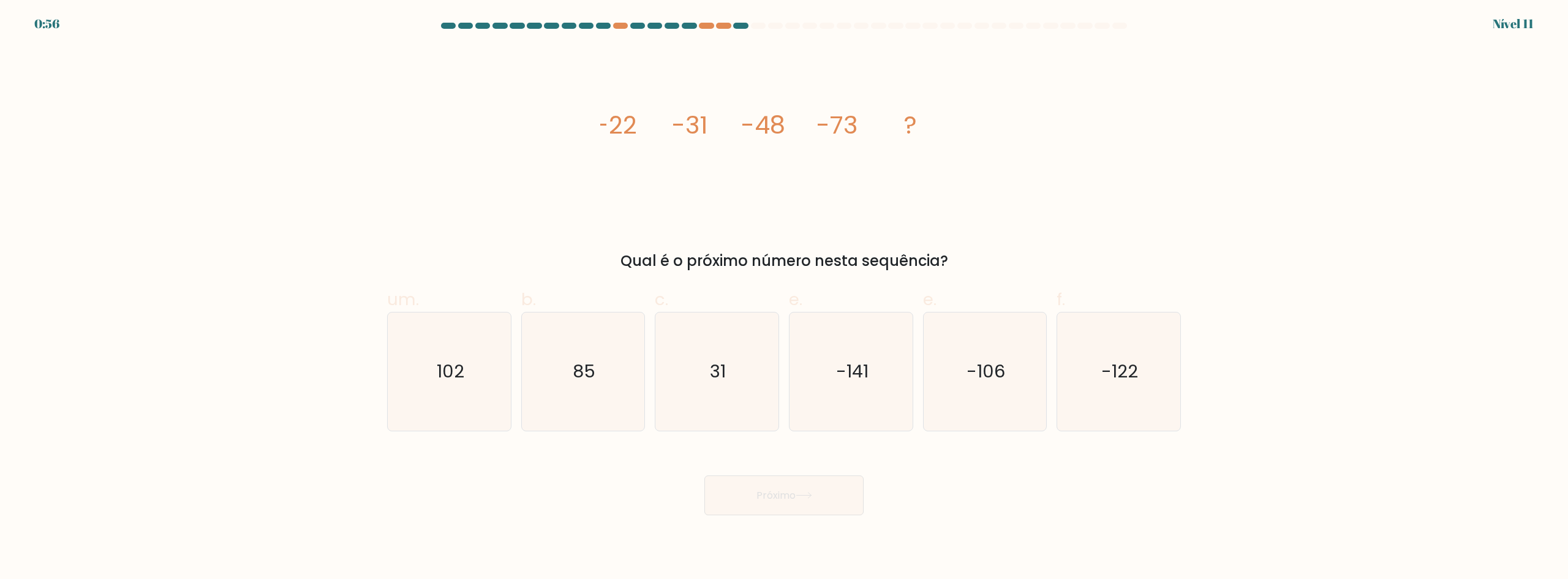
click at [1086, 168] on div "image/svg+xml -22 -31 -48 -73 ? Qual é o próximo número nesta sequência?" at bounding box center [784, 159] width 808 height 225
drag, startPoint x: 1001, startPoint y: 390, endPoint x: 960, endPoint y: 432, distance: 58.7
click at [1001, 390] on icon "-106" at bounding box center [984, 371] width 118 height 118
click at [784, 298] on input "e. -106" at bounding box center [784, 294] width 1 height 8
radio input "true"
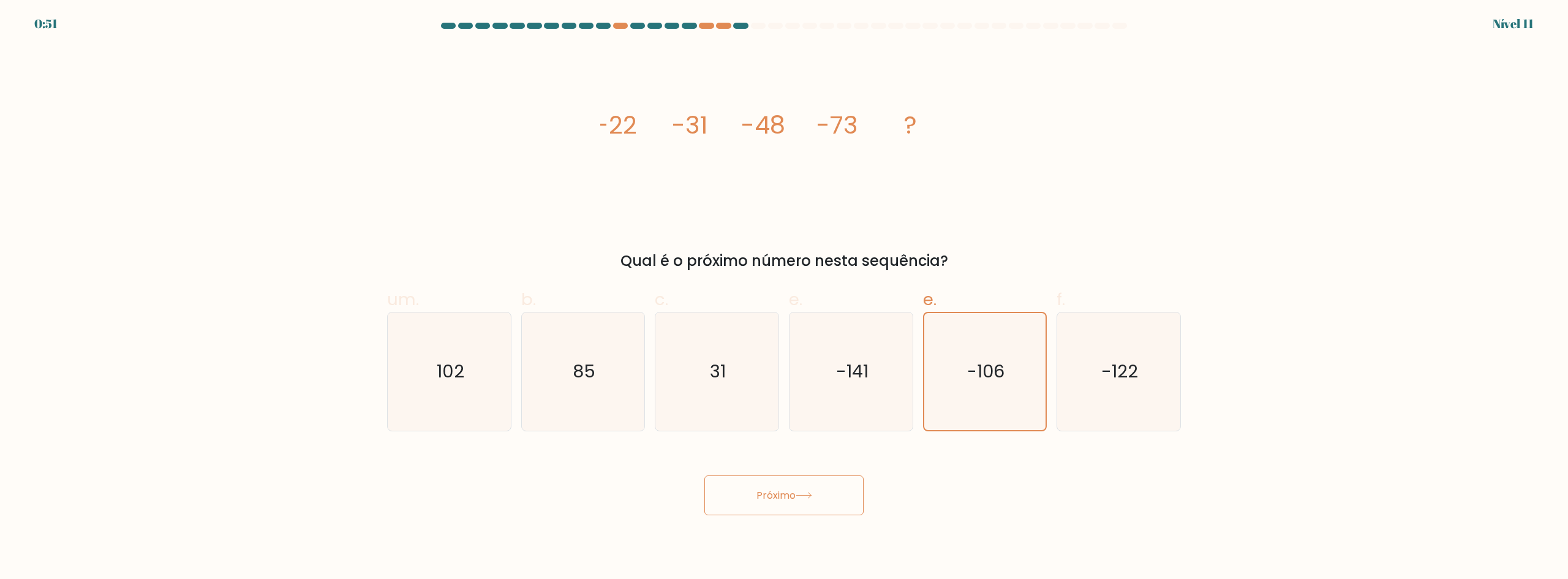
click at [822, 511] on button "Próximo" at bounding box center [784, 495] width 159 height 40
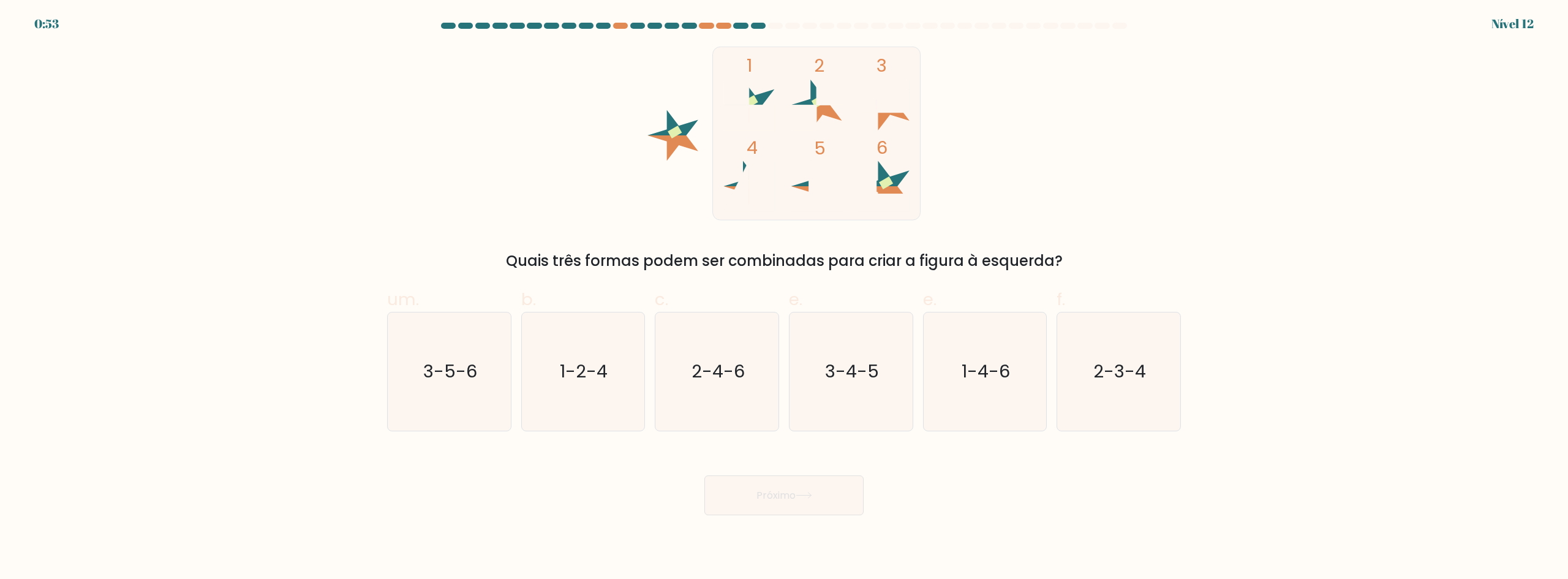
drag, startPoint x: 465, startPoint y: 358, endPoint x: 519, endPoint y: 394, distance: 64.9
click at [463, 358] on icon "3-5-6" at bounding box center [449, 371] width 118 height 118
click at [784, 298] on input "um. 3-5-6" at bounding box center [784, 294] width 1 height 8
radio input "true"
click at [768, 494] on font "Próximo" at bounding box center [776, 495] width 39 height 14
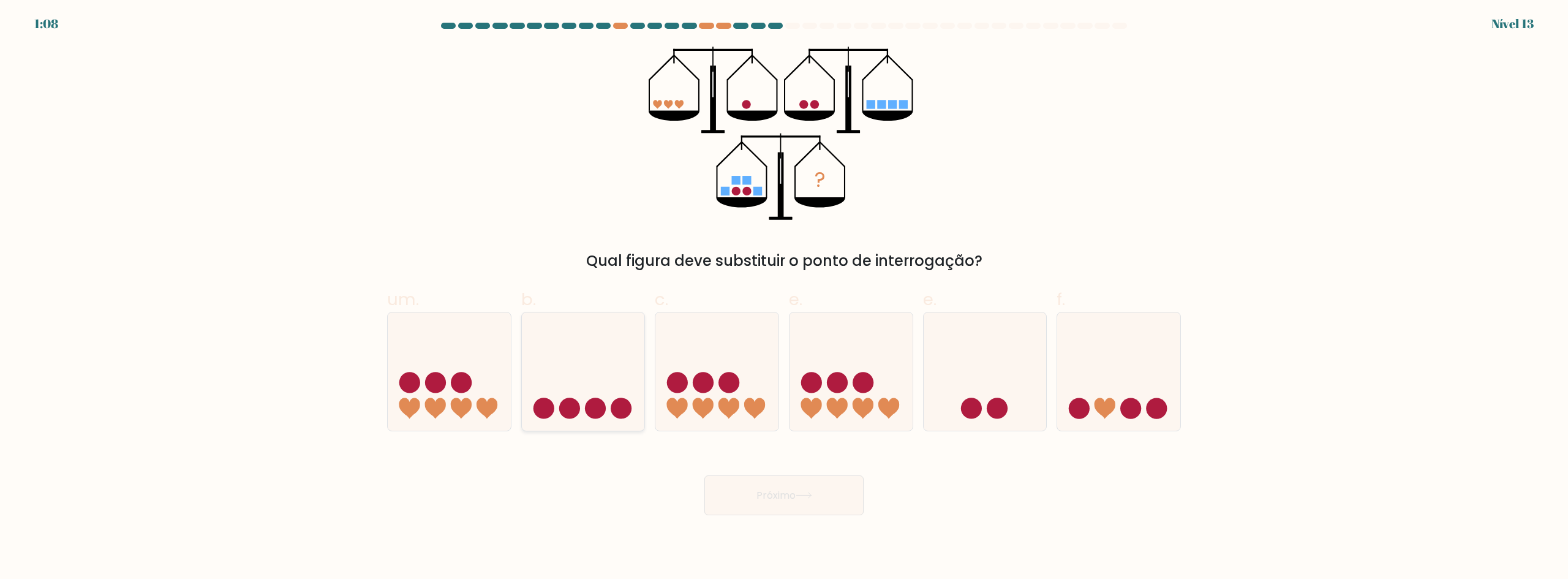
click at [619, 356] on icon at bounding box center [583, 371] width 123 height 101
click at [784, 298] on input "b." at bounding box center [784, 294] width 1 height 8
radio input "true"
click at [775, 496] on font "Próximo" at bounding box center [776, 495] width 39 height 14
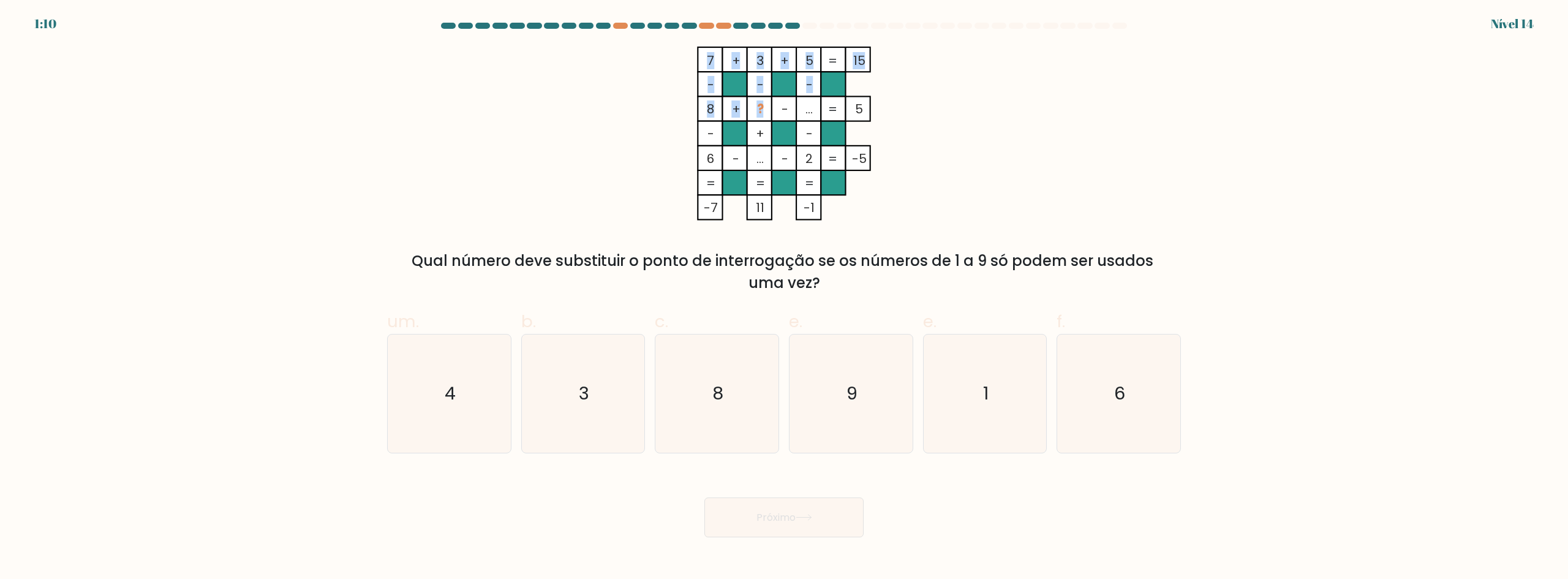
drag, startPoint x: 757, startPoint y: 108, endPoint x: 747, endPoint y: 107, distance: 10.0
click at [747, 107] on icon "7 + 3 + 5 15 - - - 8 + ? - ... 5 - + - 6 - ... - 2 = -5 = = = = -7 11 -1 =" at bounding box center [784, 133] width 367 height 174
click at [600, 153] on div "7 + 3 + 5 15 - - - 8 + ? - ... 5 - + - 6 - ... - 2 = -5 = = = = -7 11 -1 = Qual…" at bounding box center [784, 170] width 808 height 247
drag, startPoint x: 989, startPoint y: 396, endPoint x: 974, endPoint y: 432, distance: 39.0
click at [989, 396] on icon "1" at bounding box center [984, 393] width 118 height 118
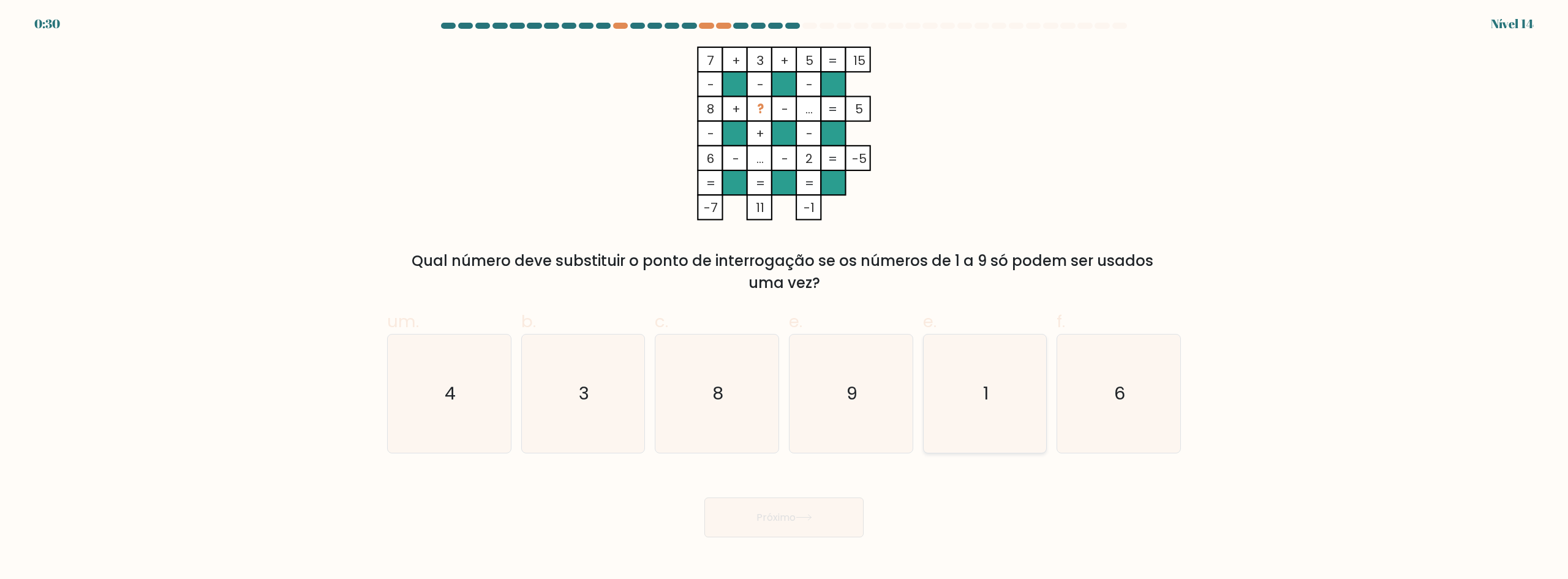
click at [784, 298] on input "e. 1" at bounding box center [784, 294] width 1 height 8
radio input "true"
click at [819, 505] on button "Próximo" at bounding box center [784, 517] width 159 height 40
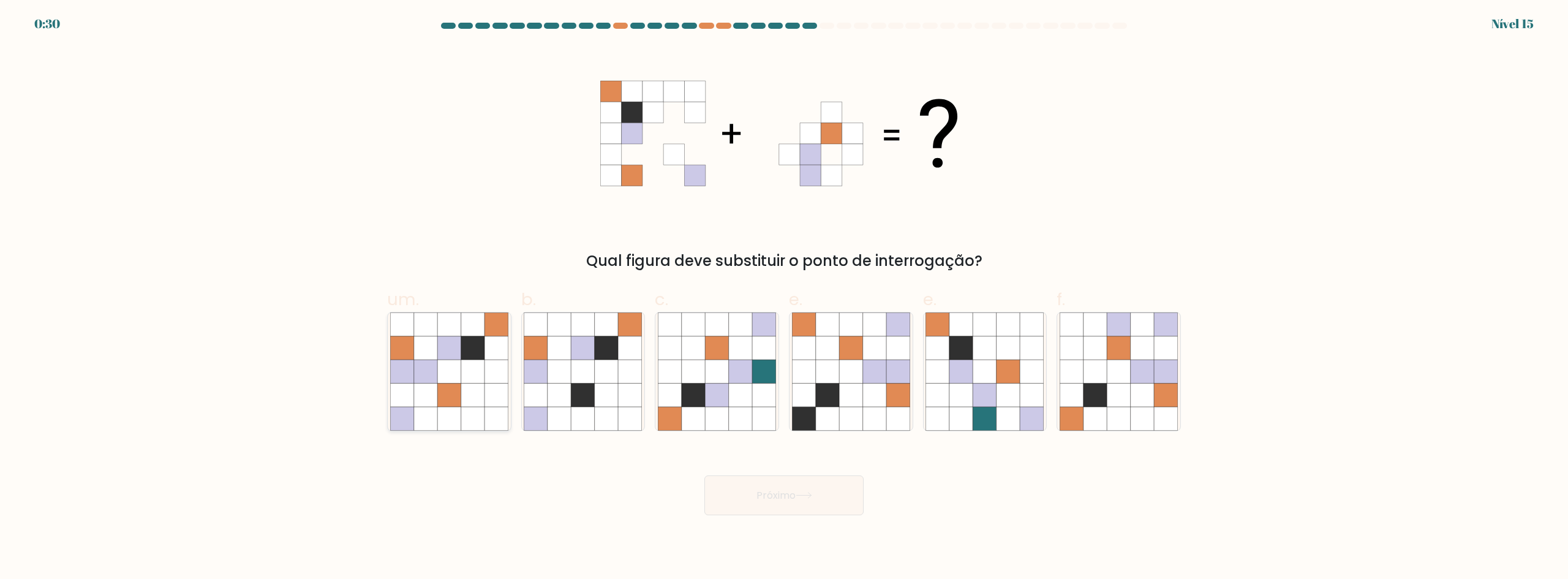
click at [473, 374] on icon at bounding box center [473, 371] width 23 height 23
click at [784, 298] on input "um." at bounding box center [784, 294] width 1 height 8
radio input "true"
click at [808, 489] on button "Próximo" at bounding box center [784, 495] width 159 height 40
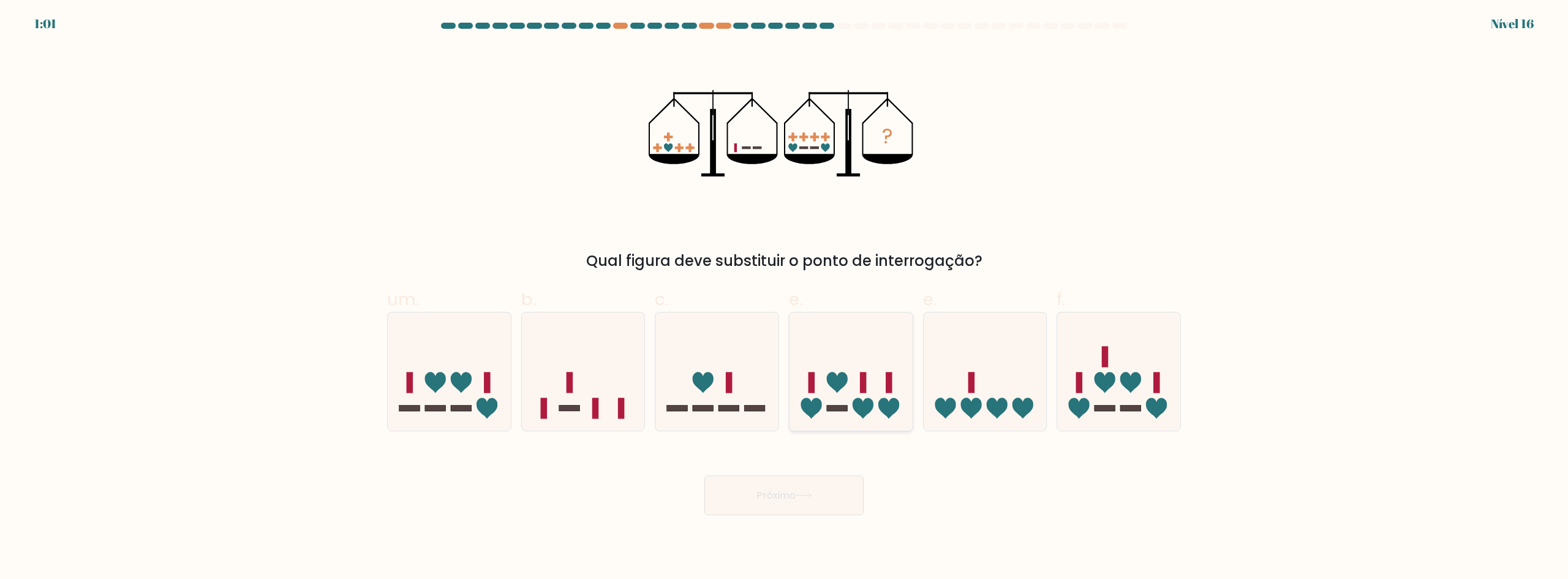
click at [863, 375] on rect at bounding box center [863, 383] width 6 height 21
click at [784, 298] on input "e." at bounding box center [784, 294] width 1 height 8
radio input "true"
click at [829, 481] on button "Próximo" at bounding box center [784, 495] width 159 height 40
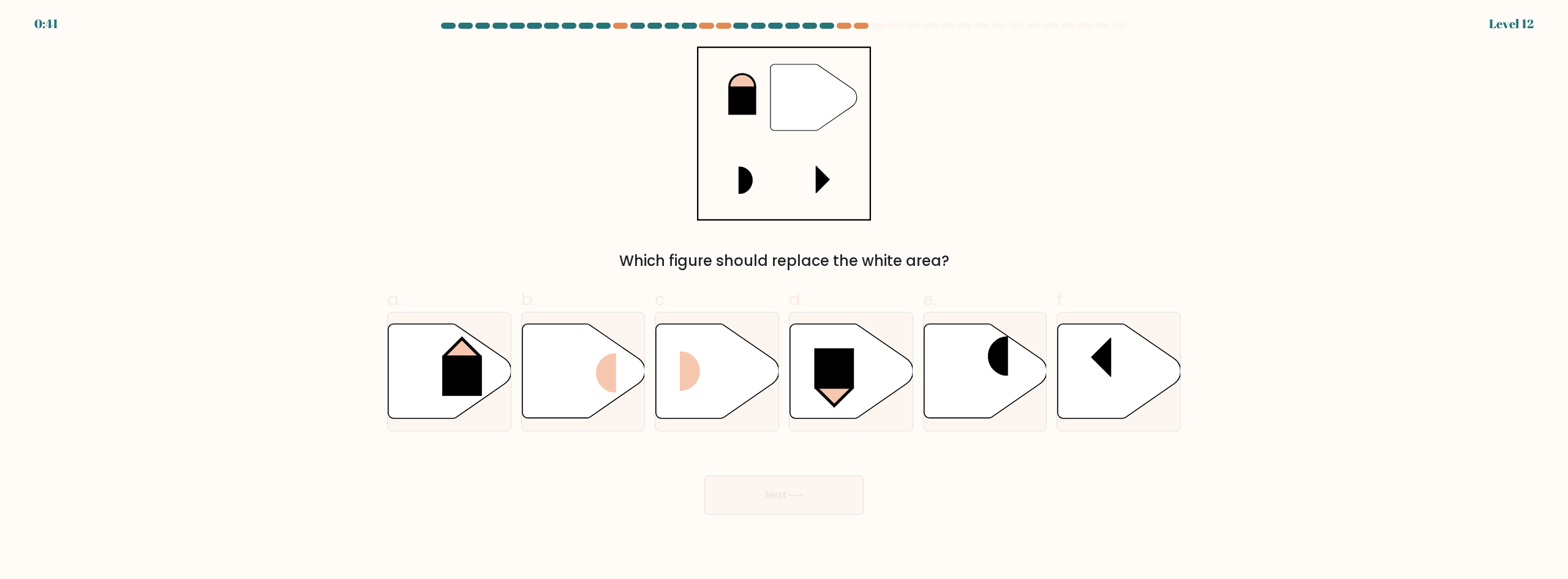
click at [624, 206] on div "" Which figure should replace the white area?" at bounding box center [784, 159] width 808 height 225
click at [455, 378] on rect at bounding box center [462, 375] width 40 height 41
click at [784, 298] on input "a." at bounding box center [784, 294] width 1 height 8
radio input "true"
click at [793, 492] on icon at bounding box center [795, 495] width 17 height 6
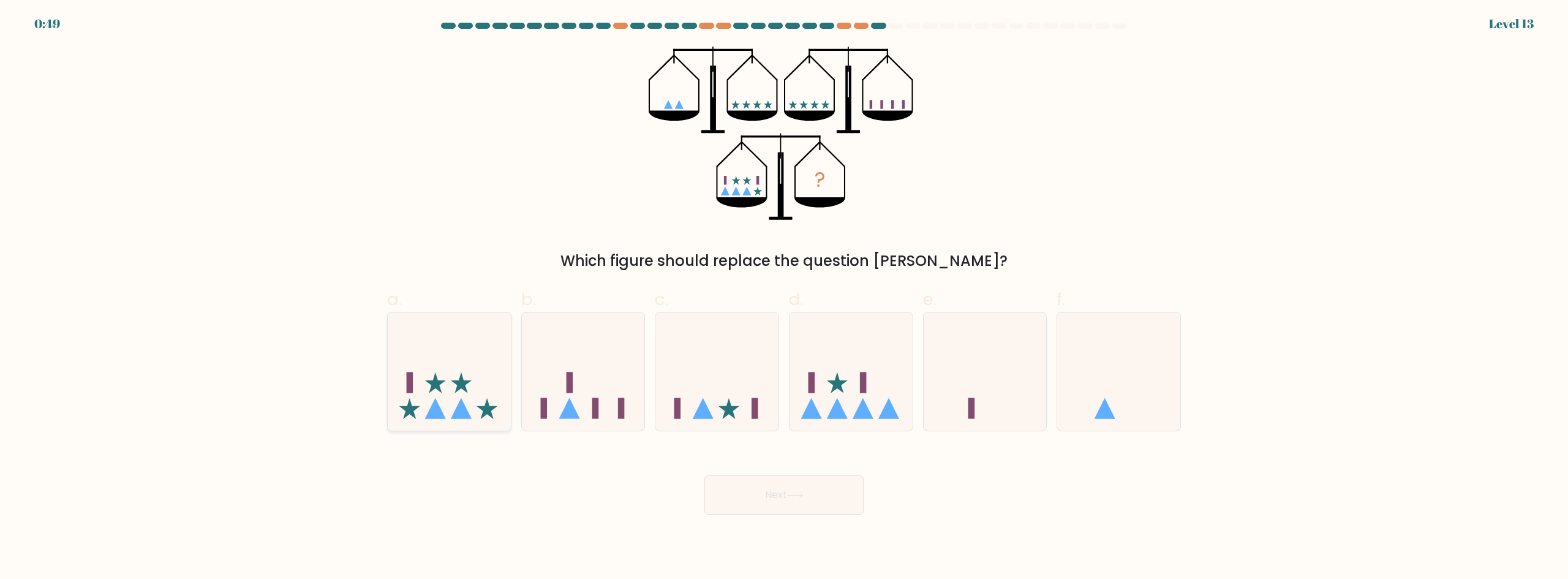
drag, startPoint x: 388, startPoint y: 380, endPoint x: 469, endPoint y: 405, distance: 84.8
click at [389, 380] on icon at bounding box center [449, 371] width 123 height 101
click at [784, 298] on input "a." at bounding box center [784, 294] width 1 height 8
radio input "true"
click at [769, 494] on button "Next" at bounding box center [784, 494] width 159 height 39
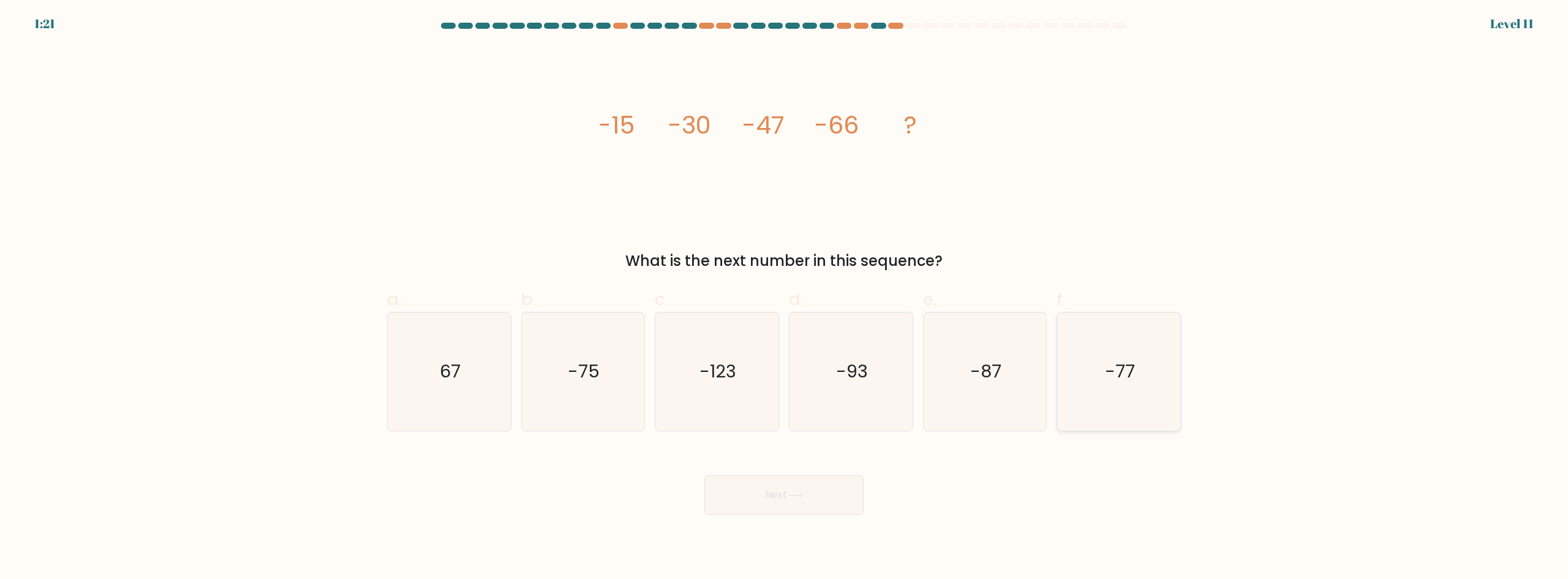
click at [1154, 360] on icon "-77" at bounding box center [1118, 371] width 118 height 118
click at [784, 298] on input "f. -77" at bounding box center [784, 294] width 1 height 8
radio input "true"
click at [786, 486] on button "Next" at bounding box center [784, 494] width 159 height 39
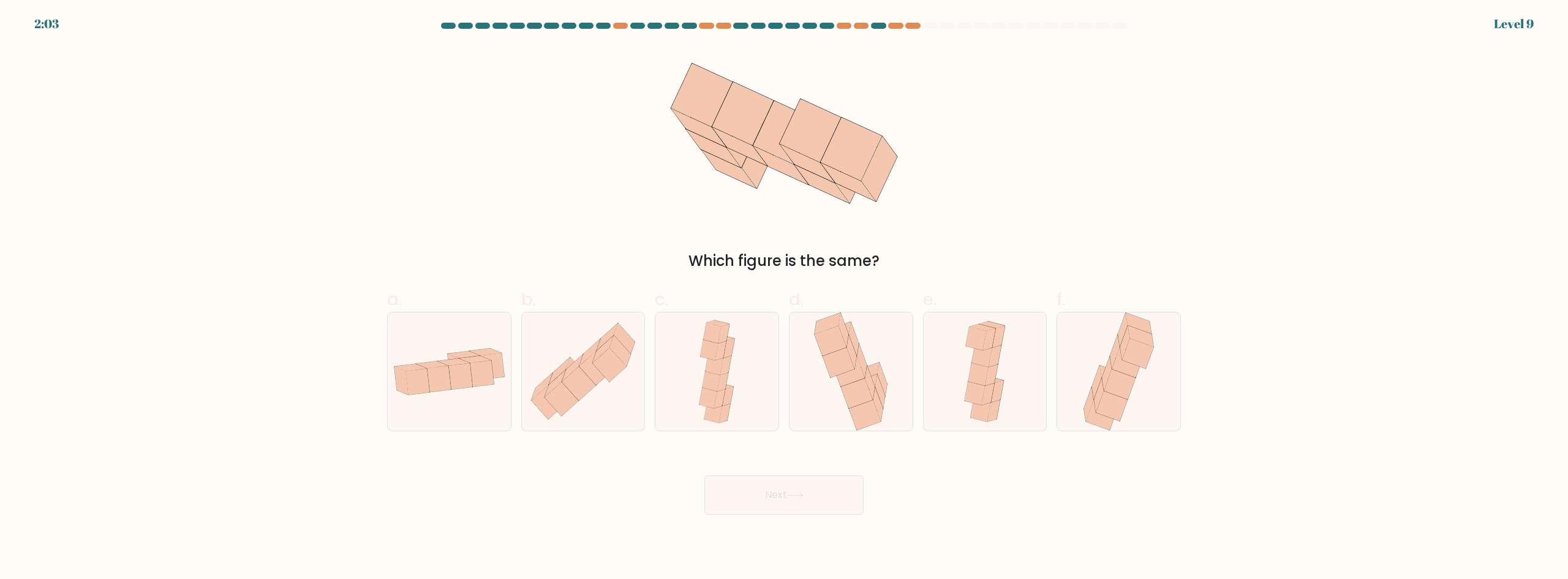
drag, startPoint x: 843, startPoint y: 143, endPoint x: 867, endPoint y: 99, distance: 50.1
click at [867, 99] on icon at bounding box center [784, 133] width 267 height 174
click at [857, 377] on icon at bounding box center [848, 371] width 32 height 30
click at [784, 298] on input "d." at bounding box center [784, 294] width 1 height 8
radio input "true"
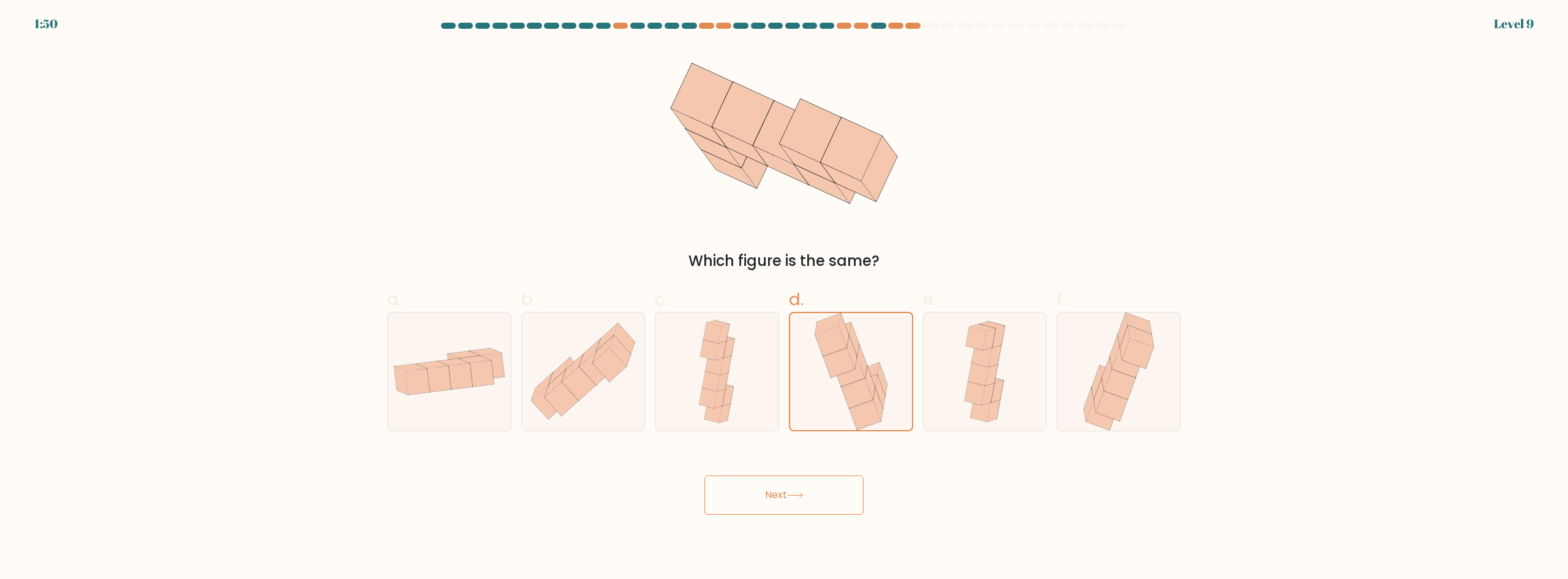
click at [786, 494] on button "Next" at bounding box center [784, 494] width 159 height 39
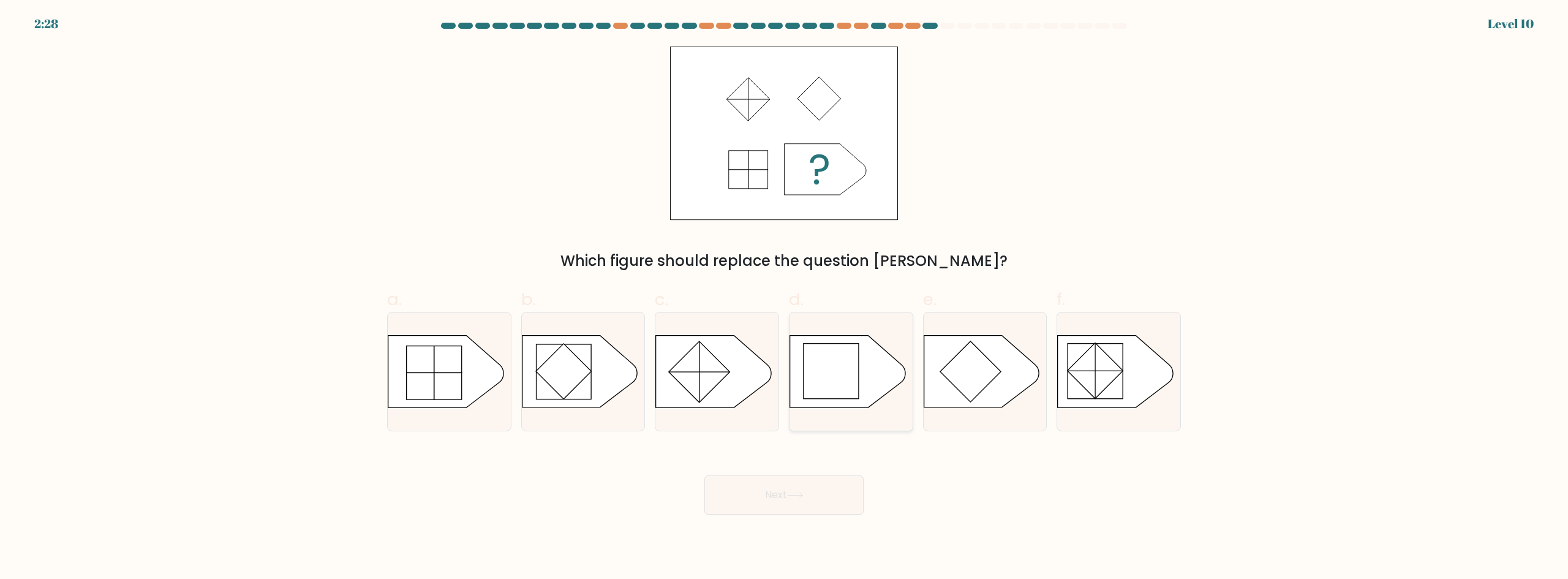
click at [836, 378] on rect at bounding box center [831, 371] width 55 height 55
click at [784, 298] on input "d." at bounding box center [784, 294] width 1 height 8
radio input "true"
click at [804, 493] on icon at bounding box center [795, 495] width 17 height 6
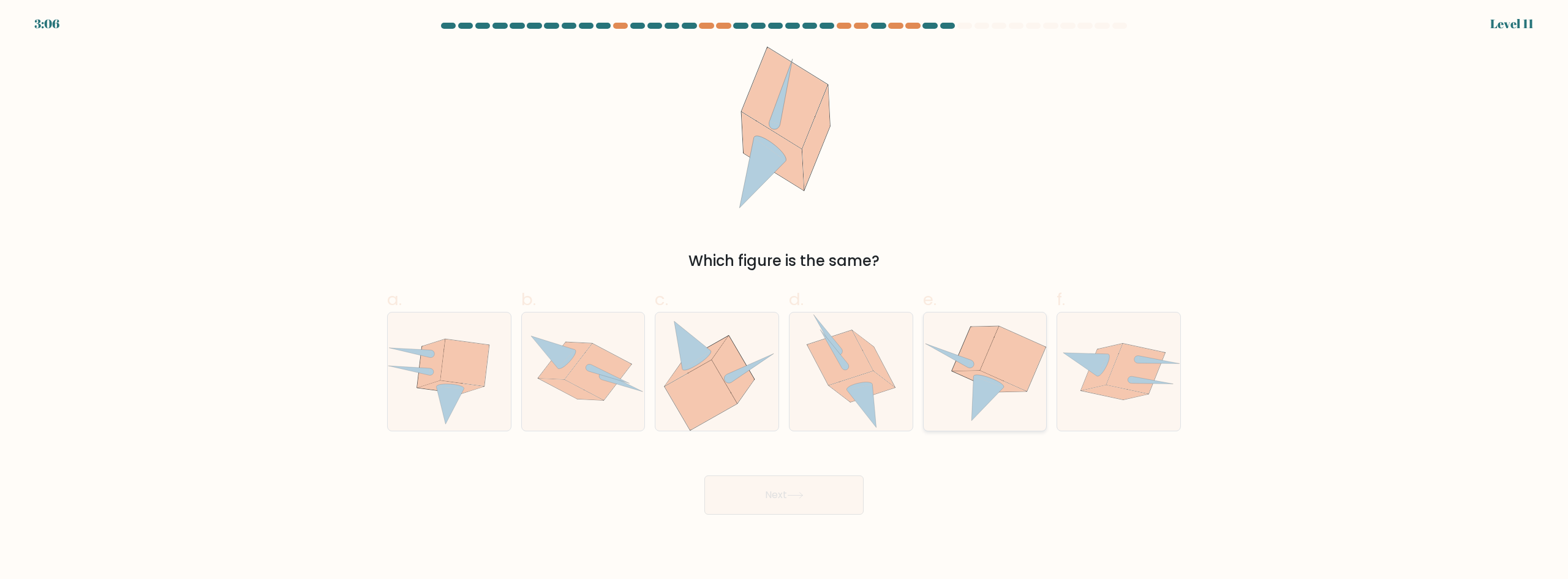
drag, startPoint x: 1001, startPoint y: 398, endPoint x: 973, endPoint y: 424, distance: 38.2
click at [1001, 398] on icon at bounding box center [985, 371] width 123 height 112
click at [784, 298] on input "e." at bounding box center [784, 294] width 1 height 8
radio input "true"
click at [797, 495] on icon at bounding box center [795, 495] width 15 height 6
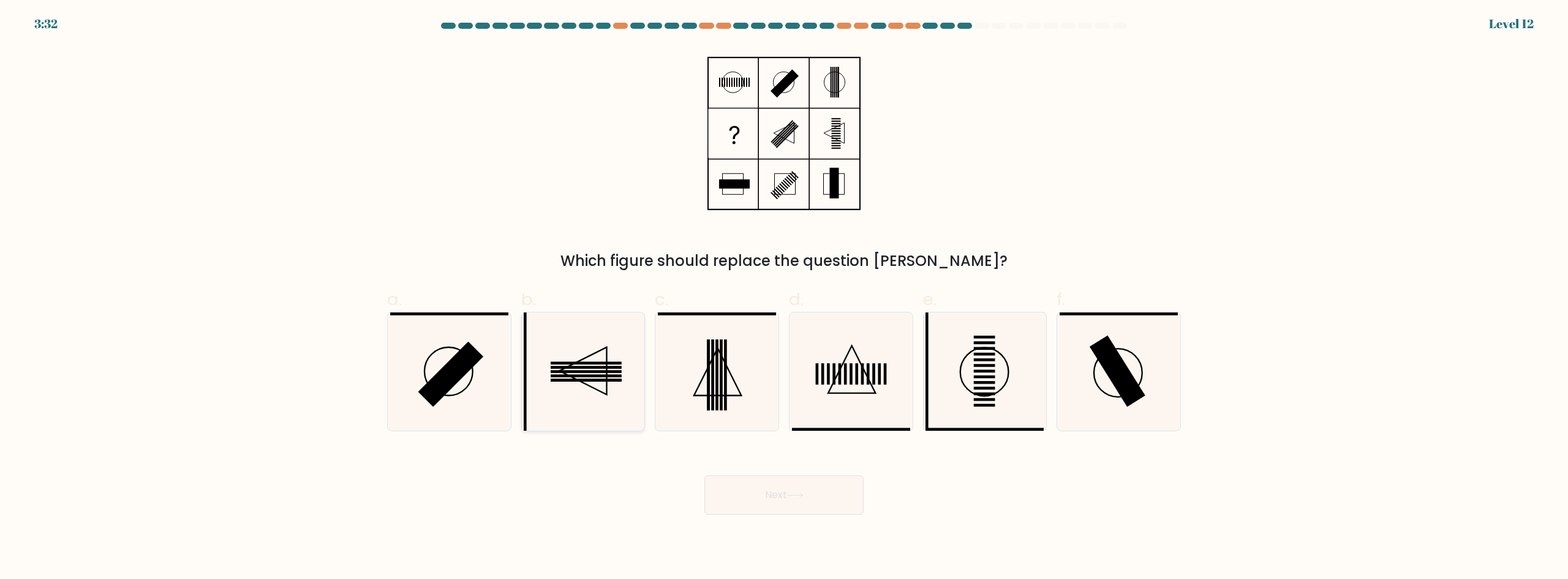
click at [580, 399] on icon at bounding box center [582, 371] width 118 height 118
click at [784, 298] on input "b." at bounding box center [784, 294] width 1 height 8
radio input "true"
click at [830, 508] on button "Next" at bounding box center [784, 494] width 159 height 39
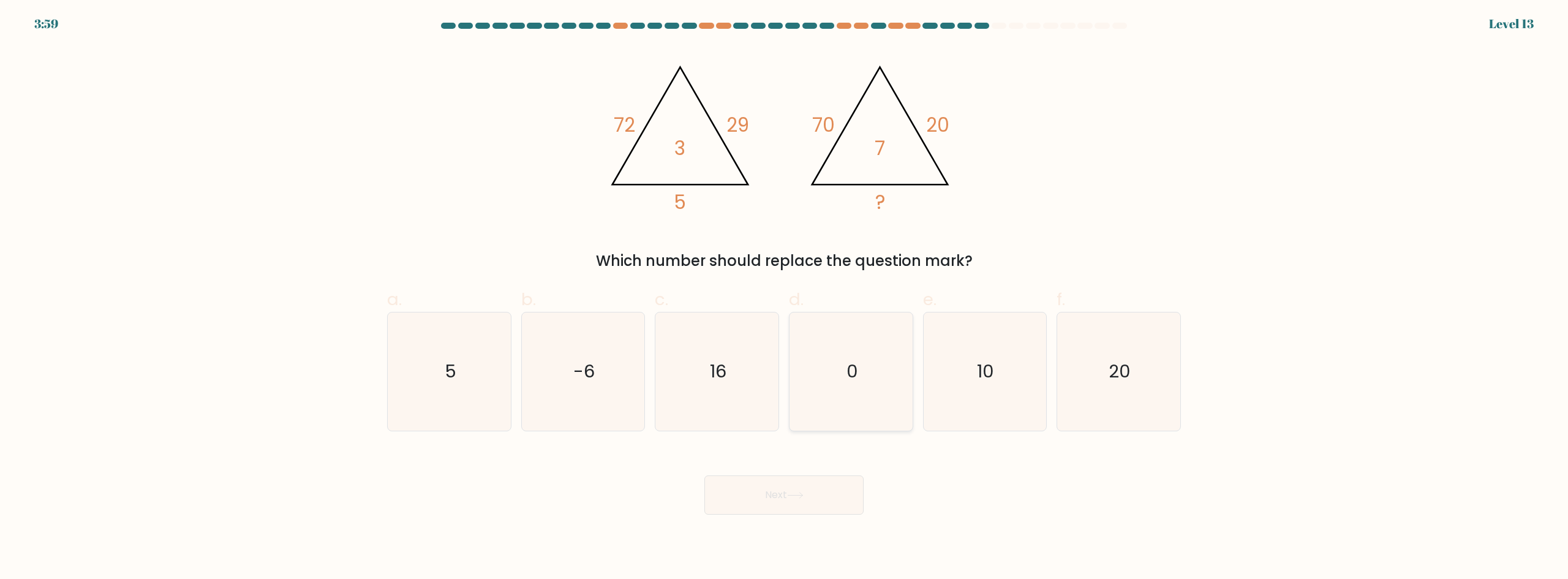
drag, startPoint x: 863, startPoint y: 393, endPoint x: 860, endPoint y: 420, distance: 27.2
click at [863, 394] on icon "0" at bounding box center [851, 371] width 118 height 118
click at [784, 298] on input "d. 0" at bounding box center [784, 294] width 1 height 8
radio input "true"
click at [808, 468] on div "Next" at bounding box center [784, 480] width 808 height 68
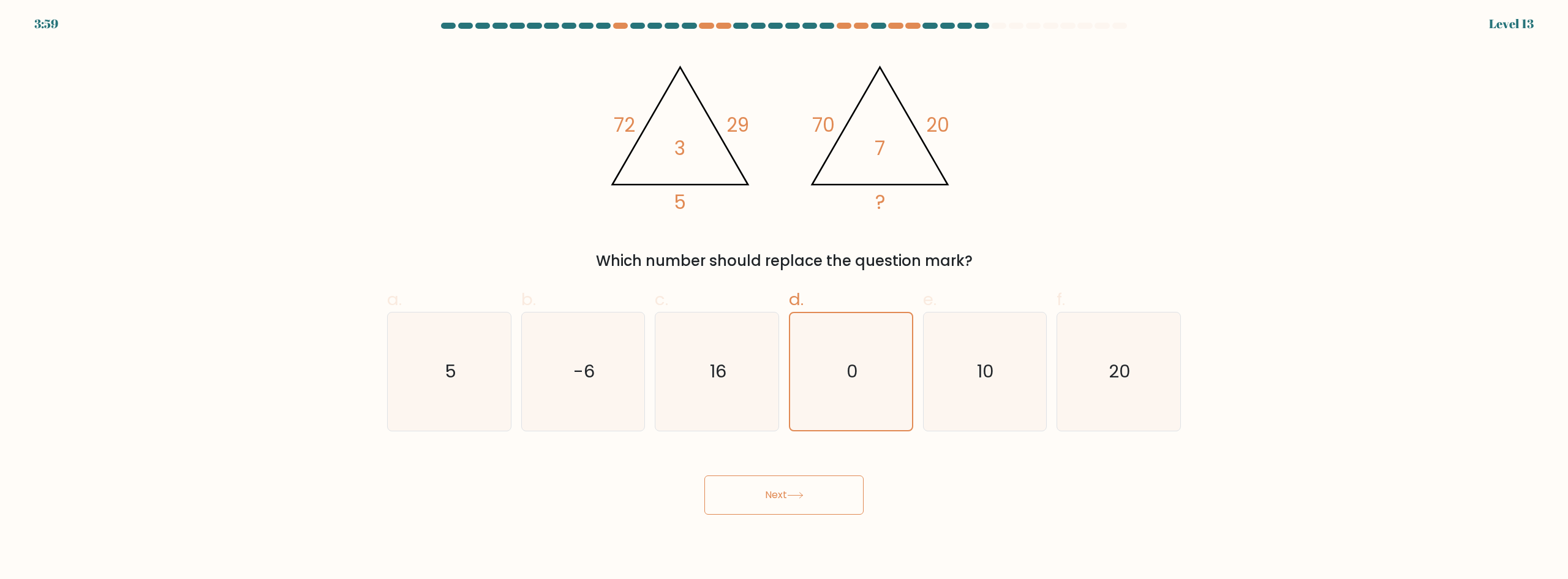
click at [815, 496] on button "Next" at bounding box center [784, 494] width 159 height 39
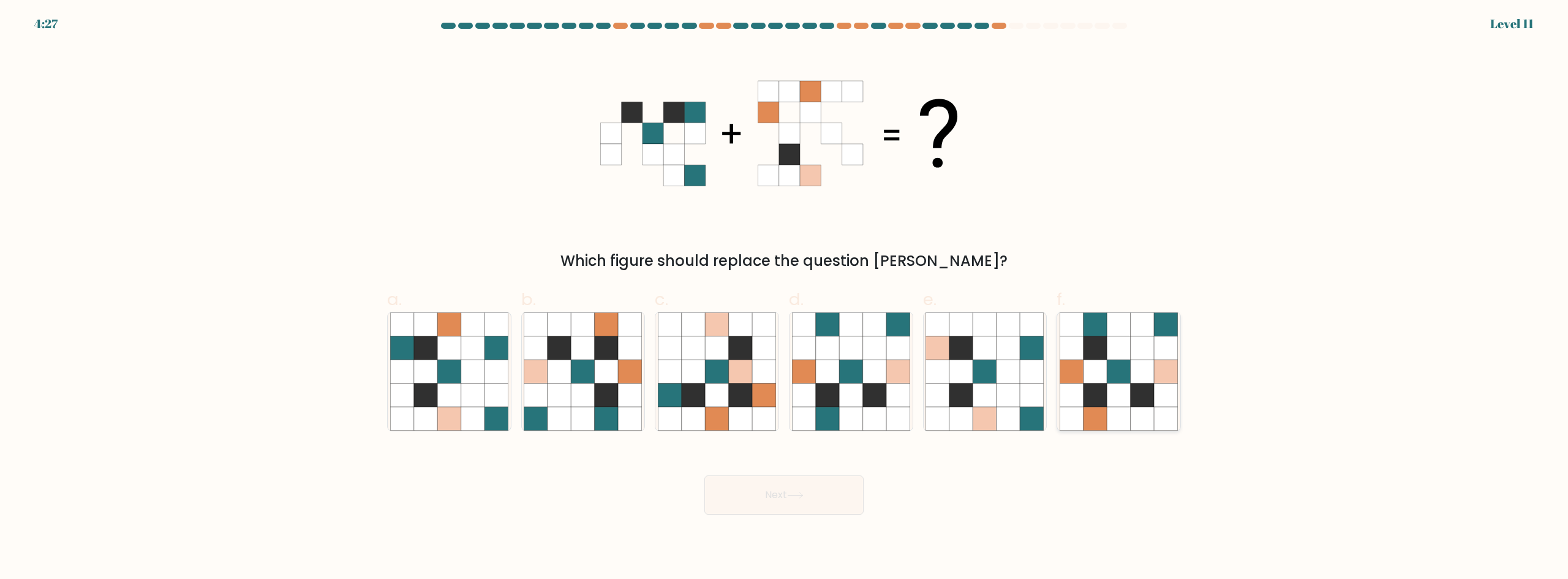
drag, startPoint x: 1117, startPoint y: 386, endPoint x: 1077, endPoint y: 401, distance: 42.7
click at [1117, 386] on icon at bounding box center [1118, 395] width 23 height 23
click at [784, 298] on input "f." at bounding box center [784, 294] width 1 height 8
radio input "true"
click at [787, 509] on button "Next" at bounding box center [784, 494] width 159 height 39
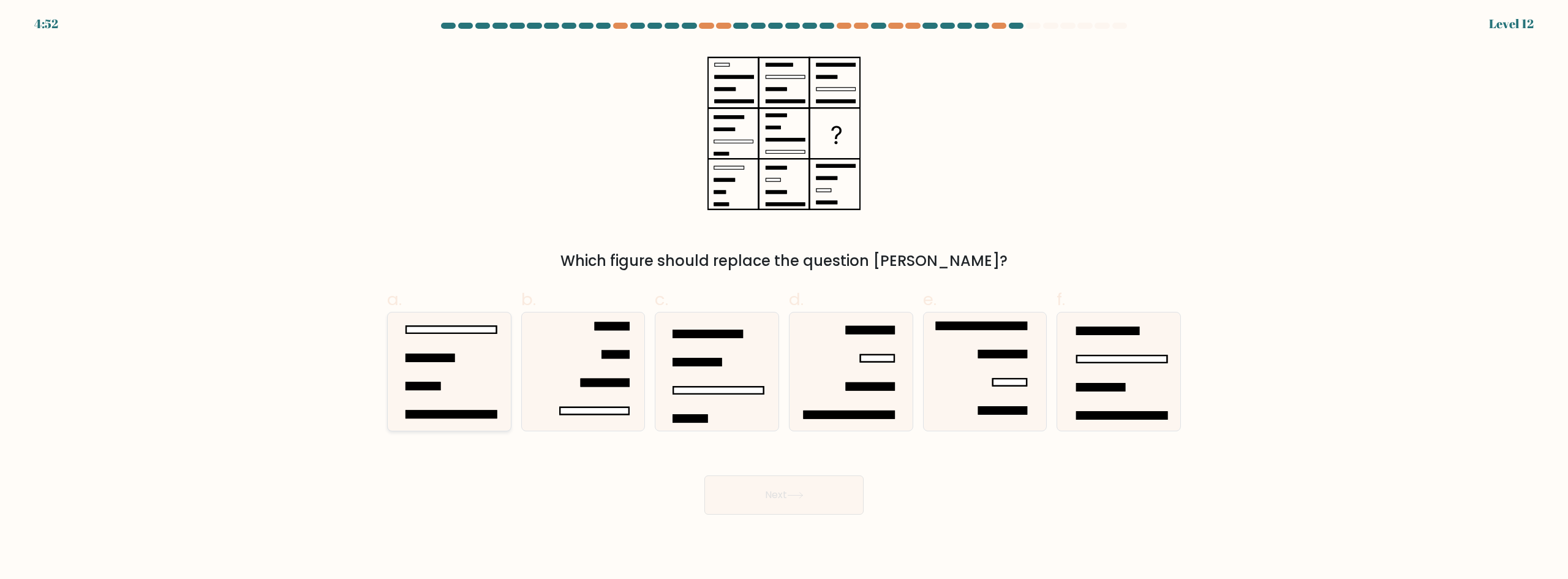
click at [475, 361] on icon at bounding box center [449, 371] width 118 height 118
click at [784, 298] on input "a." at bounding box center [784, 294] width 1 height 8
radio input "true"
click at [831, 491] on button "Next" at bounding box center [784, 494] width 159 height 39
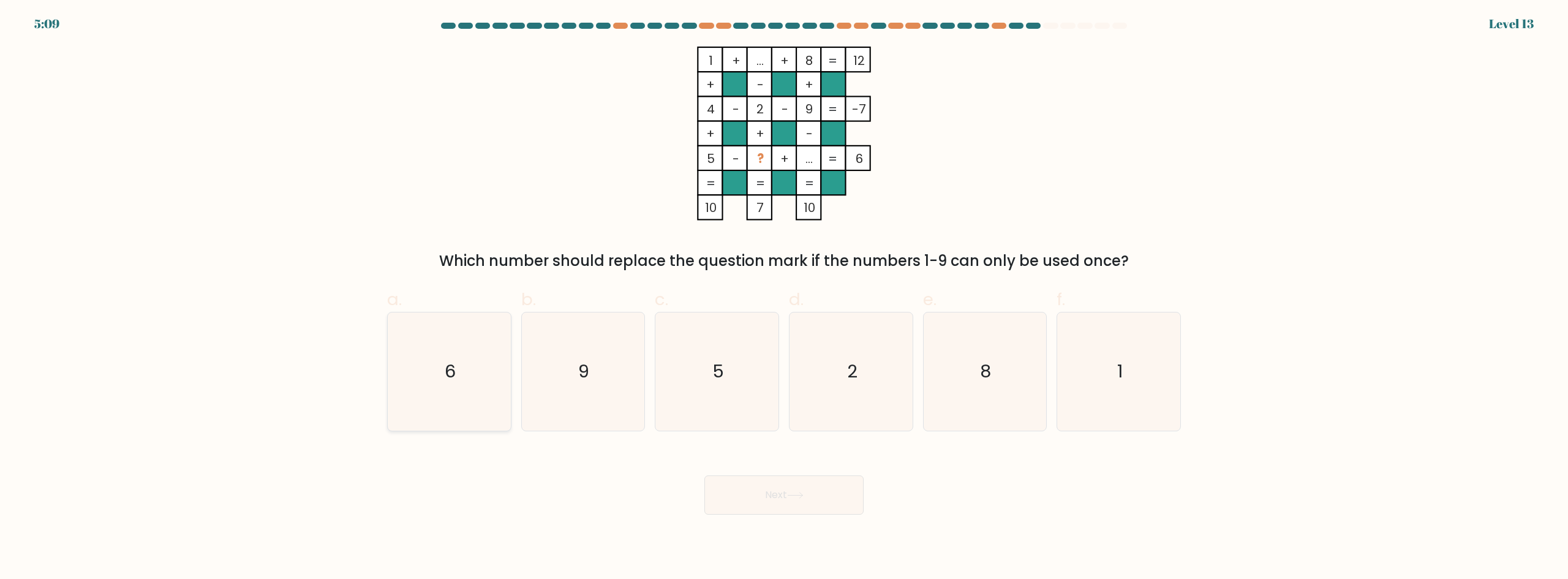
click at [444, 369] on icon "6" at bounding box center [449, 371] width 118 height 118
click at [784, 298] on input "a. 6" at bounding box center [784, 294] width 1 height 8
radio input "true"
click at [826, 496] on button "Next" at bounding box center [784, 494] width 159 height 39
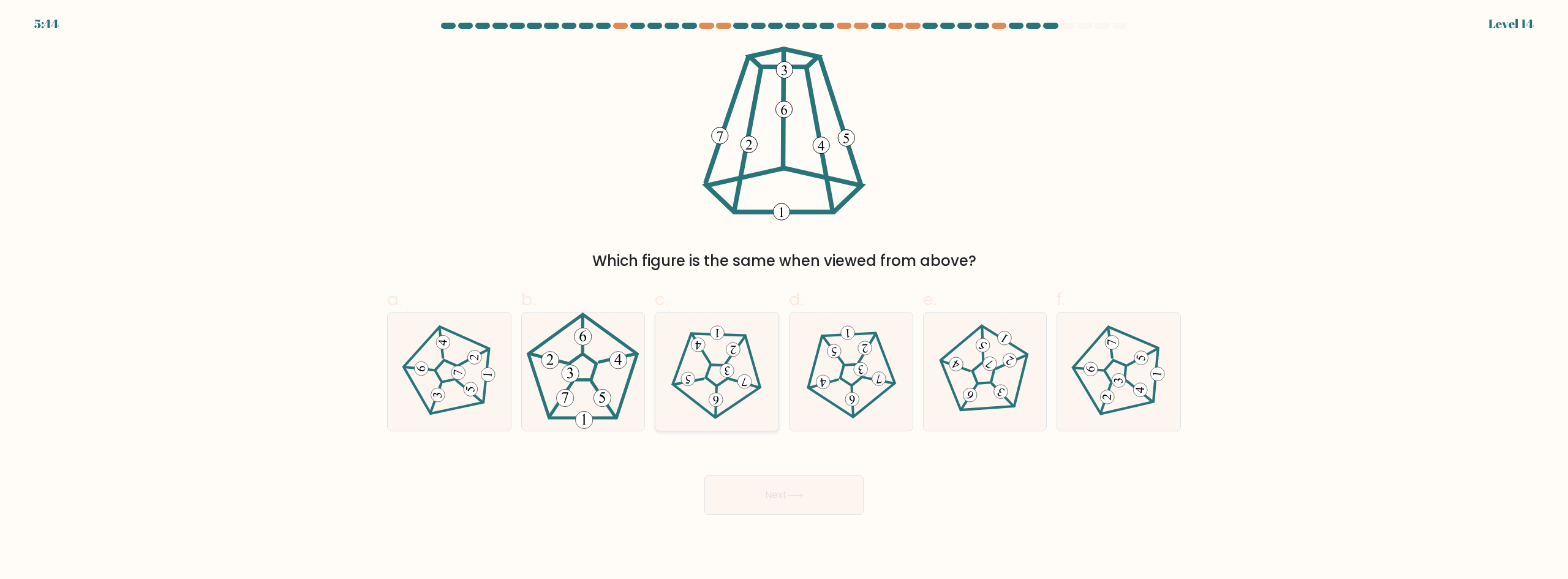
click at [753, 369] on icon at bounding box center [717, 371] width 94 height 94
click at [784, 298] on input "c." at bounding box center [784, 294] width 1 height 8
radio input "true"
click at [779, 490] on button "Next" at bounding box center [784, 494] width 159 height 39
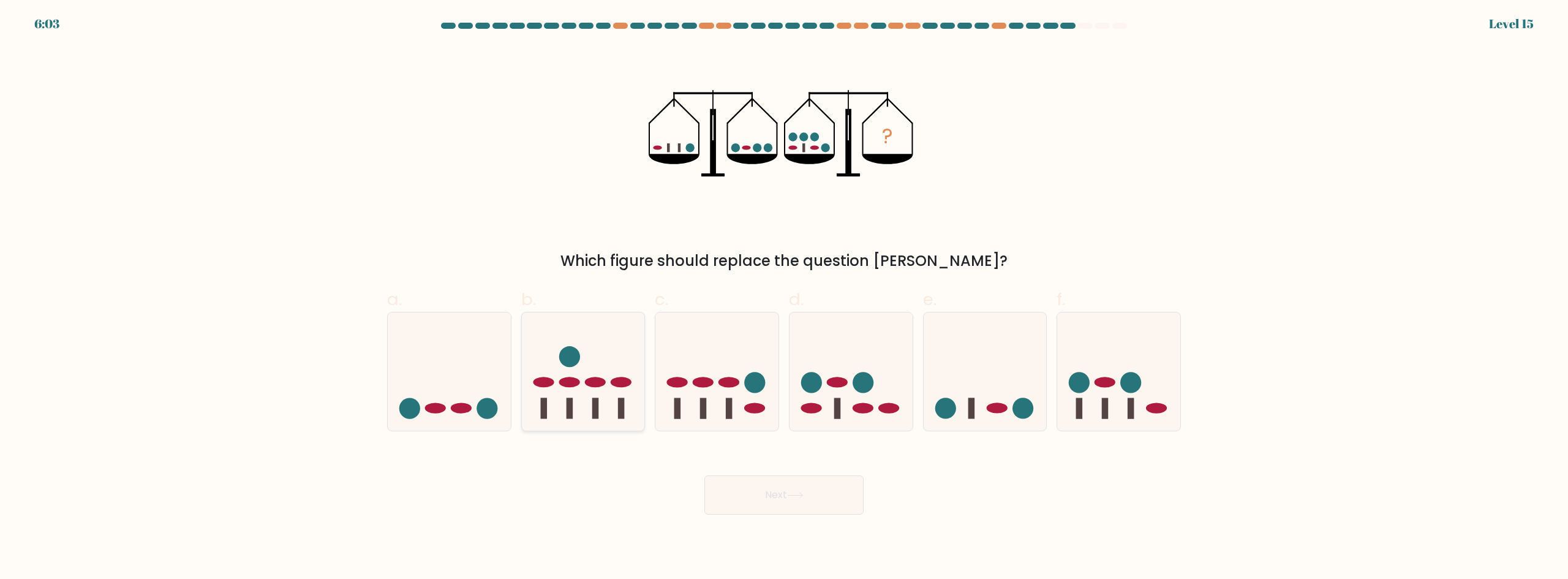
click at [585, 407] on icon at bounding box center [583, 371] width 123 height 101
click at [784, 298] on input "b." at bounding box center [784, 294] width 1 height 8
radio input "true"
click at [859, 496] on button "Next" at bounding box center [784, 494] width 159 height 39
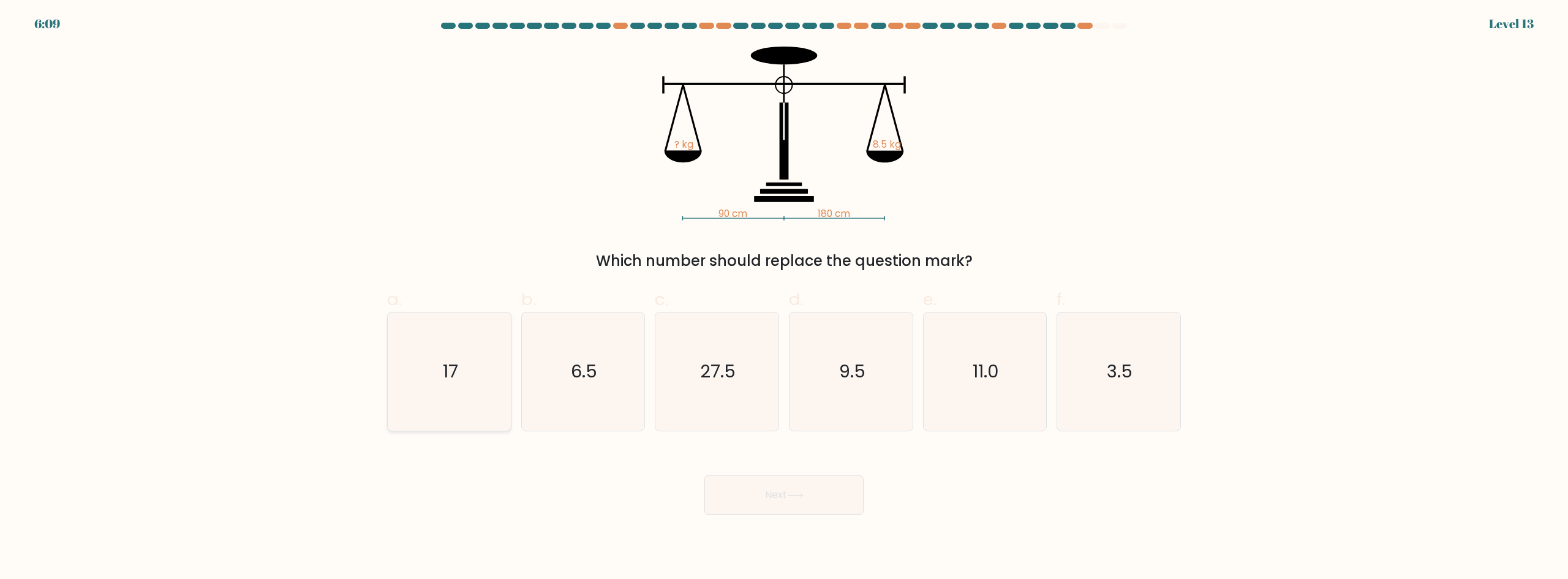
click at [400, 390] on icon "17" at bounding box center [449, 371] width 118 height 118
click at [784, 298] on input "a. 17" at bounding box center [784, 294] width 1 height 8
radio input "true"
click at [759, 491] on button "Next" at bounding box center [784, 494] width 159 height 39
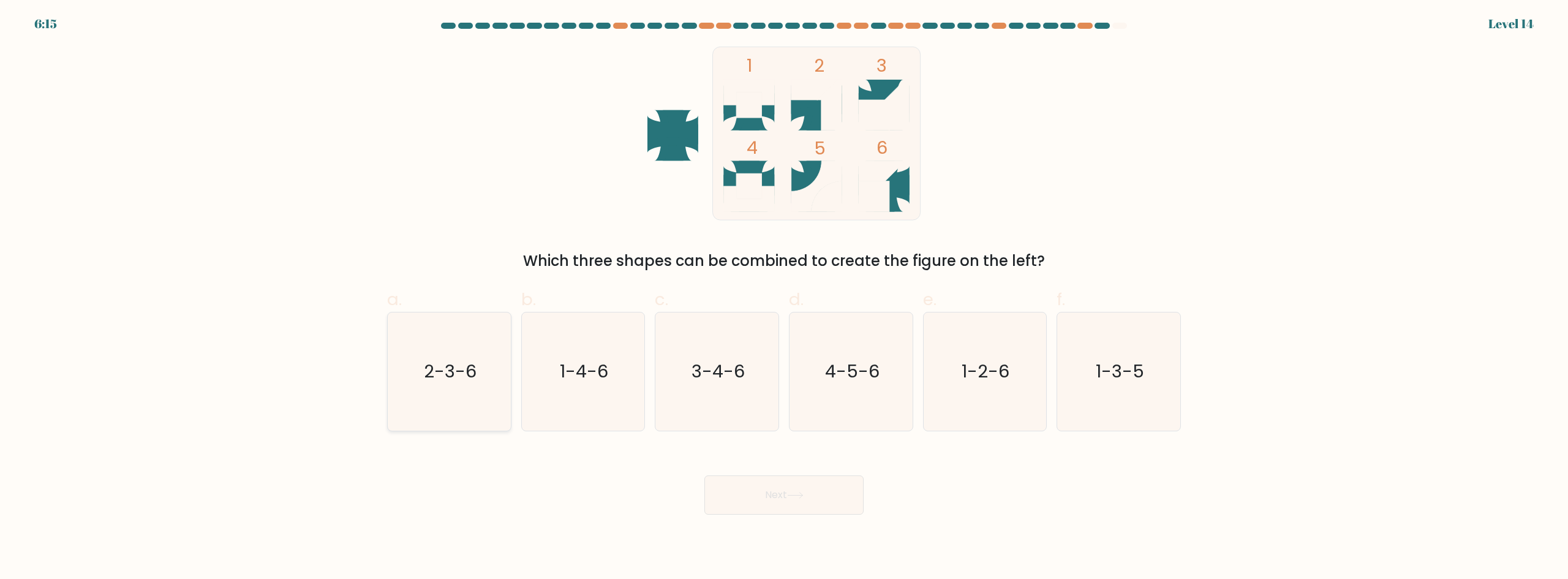
click at [465, 377] on text "2-3-6" at bounding box center [451, 371] width 53 height 25
click at [784, 298] on input "a. 2-3-6" at bounding box center [784, 294] width 1 height 8
radio input "true"
click at [795, 485] on button "Next" at bounding box center [784, 494] width 159 height 39
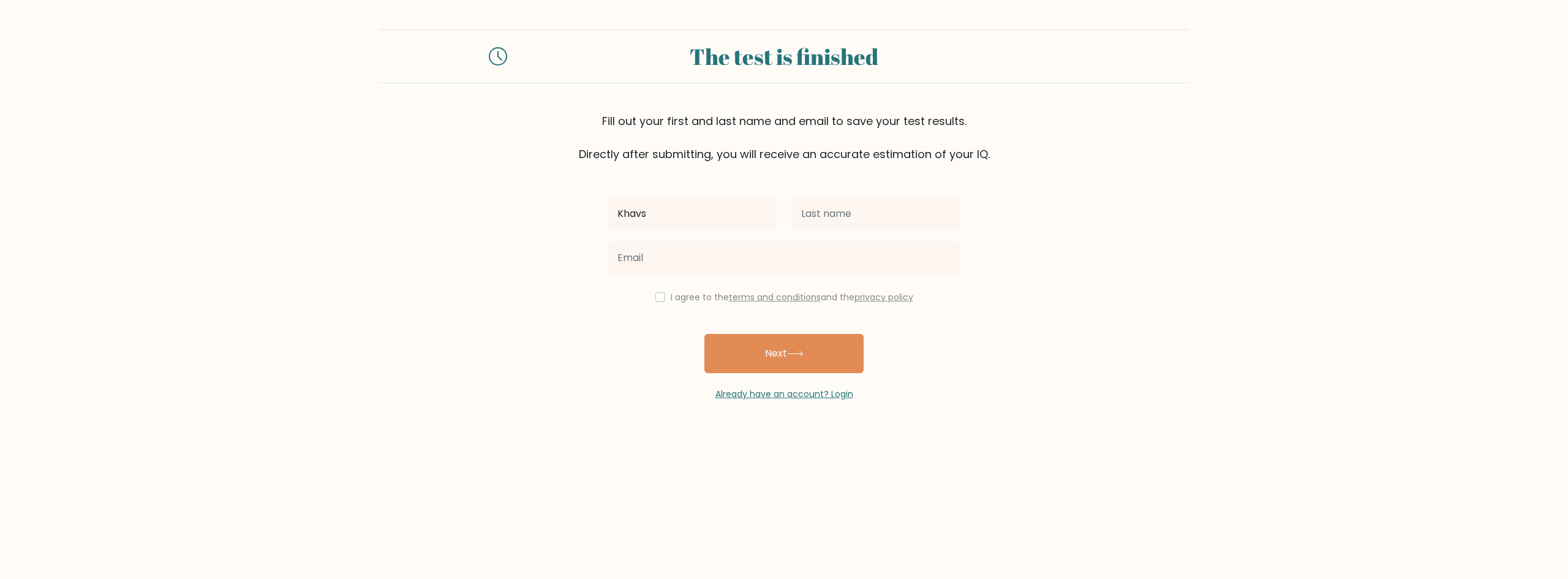
type input "Khavs"
type input "Lab"
type input "[EMAIL_ADDRESS][DOMAIN_NAME]"
click at [656, 295] on input "checkbox" at bounding box center [660, 297] width 10 height 10
checkbox input "true"
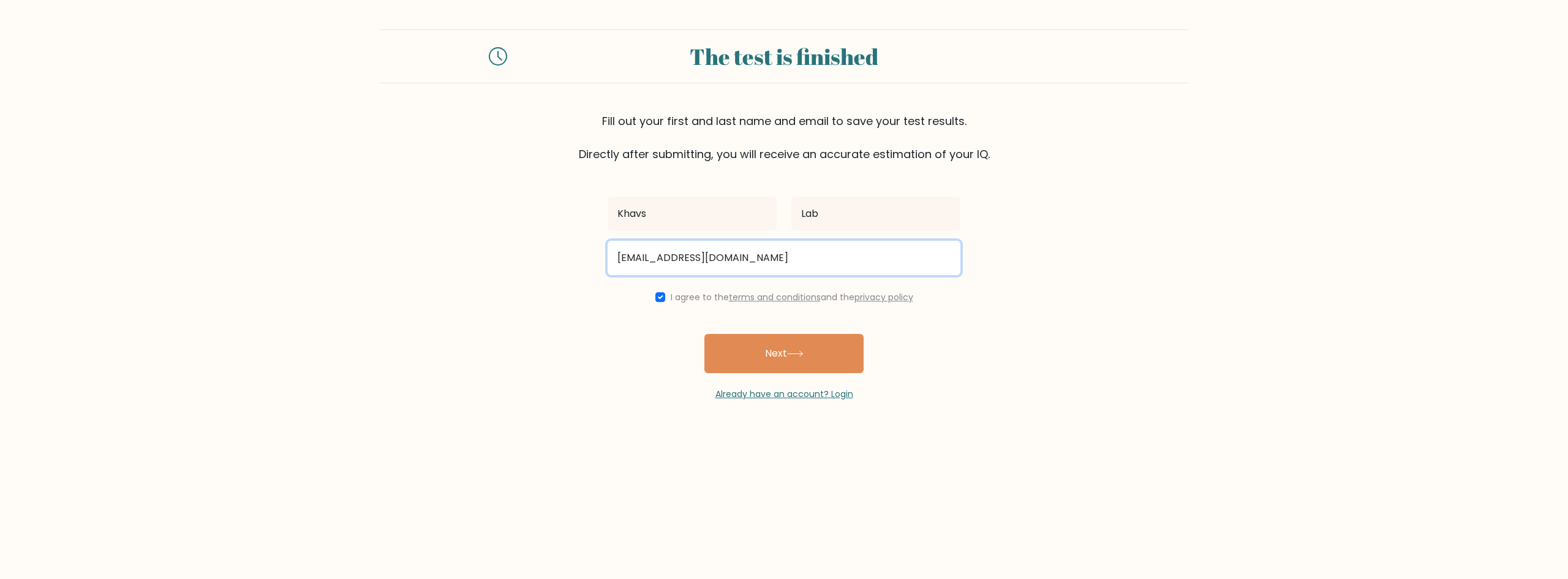
drag, startPoint x: 664, startPoint y: 268, endPoint x: 644, endPoint y: 261, distance: 21.2
click at [644, 261] on input "[EMAIL_ADDRESS][DOMAIN_NAME]" at bounding box center [784, 258] width 353 height 34
type input "[EMAIL_ADDRESS][DOMAIN_NAME]"
click at [539, 278] on form "The test is finished Fill out your first and last name and email to save your t…" at bounding box center [784, 215] width 1568 height 371
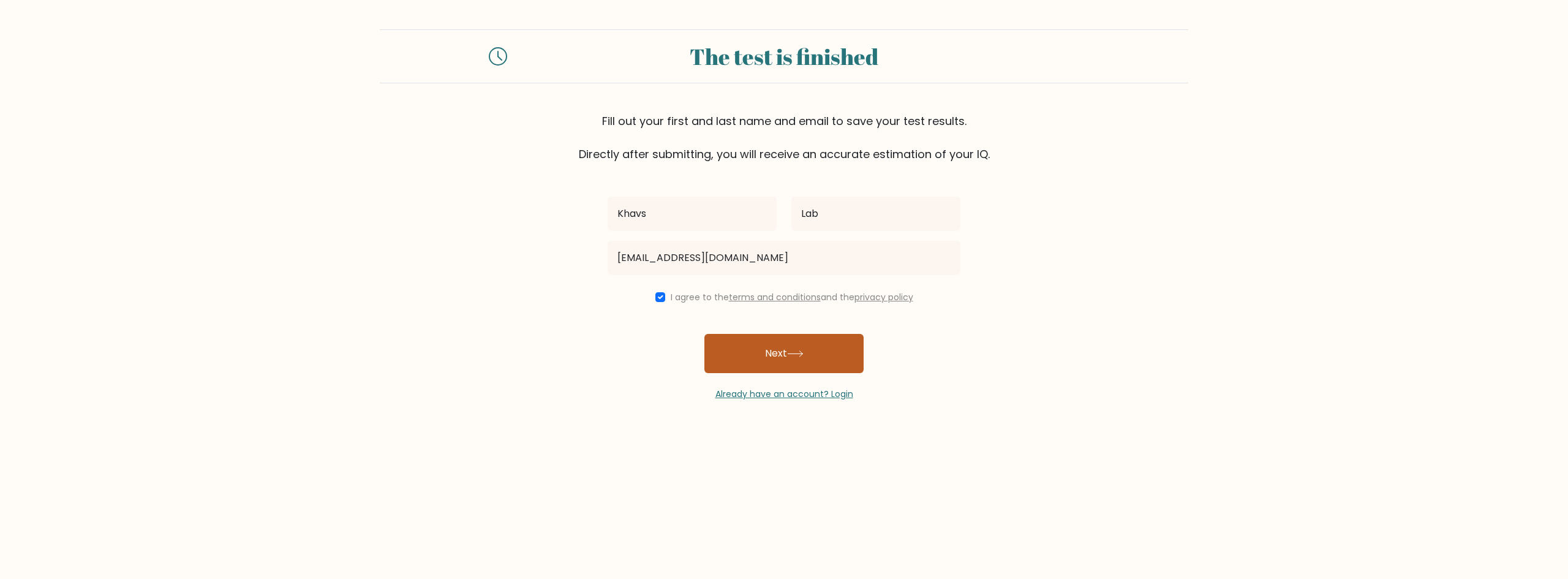
click at [800, 354] on icon at bounding box center [795, 354] width 17 height 6
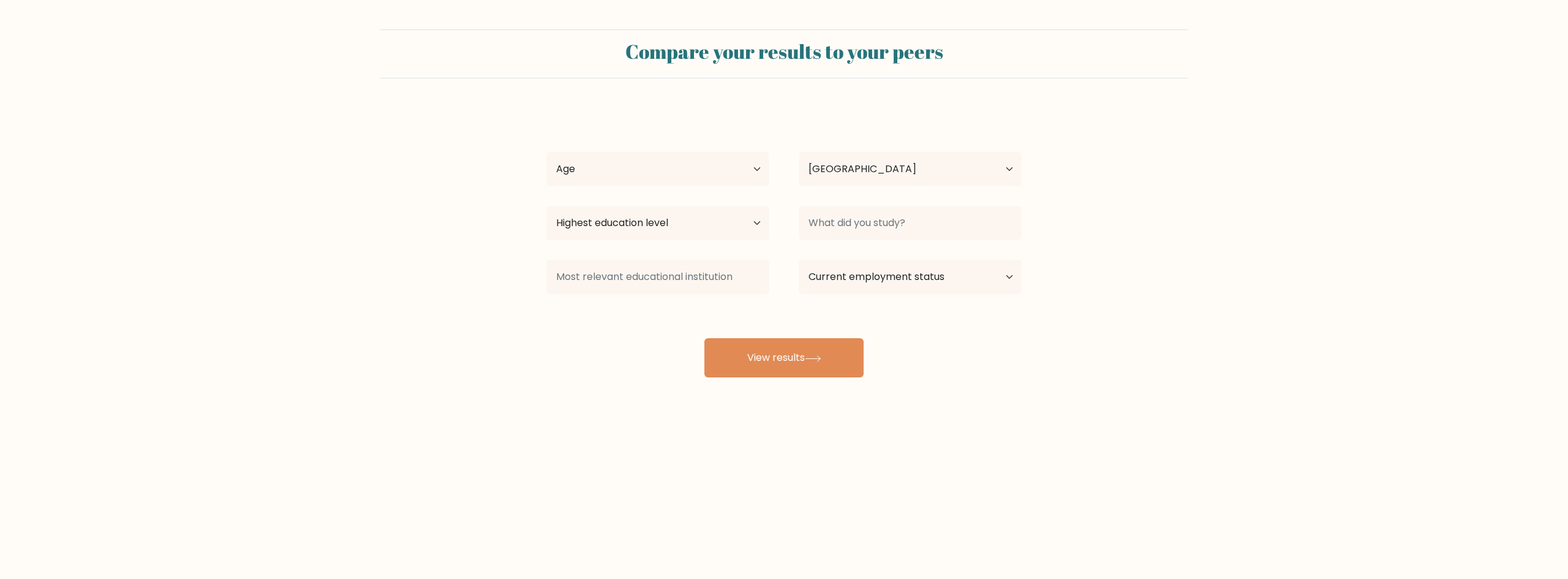
select select "BR"
click at [725, 170] on select "Age Under 18 years old 18-24 years old 25-34 years old 35-44 years old 45-54 ye…" at bounding box center [657, 168] width 223 height 34
select select "35_44"
click at [546, 152] on select "Age Under 18 years old 18-24 years old 25-34 years old 35-44 years old 45-54 ye…" at bounding box center [657, 168] width 223 height 34
click at [725, 227] on select "Highest education level No schooling Primary Lower Secondary Upper Secondary Oc…" at bounding box center [657, 223] width 223 height 34
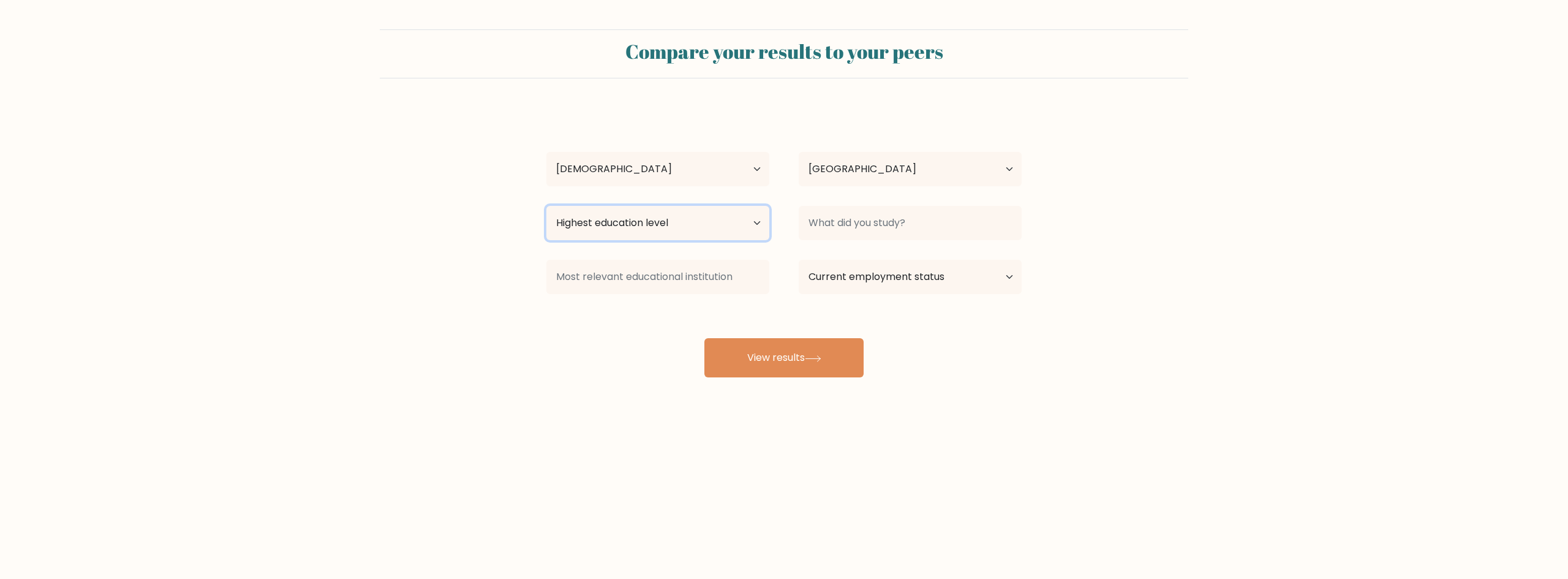
select select "bachelors_degree"
click at [546, 206] on select "Highest education level No schooling Primary Lower Secondary Upper Secondary Oc…" at bounding box center [657, 223] width 223 height 34
click at [862, 230] on input at bounding box center [910, 223] width 223 height 34
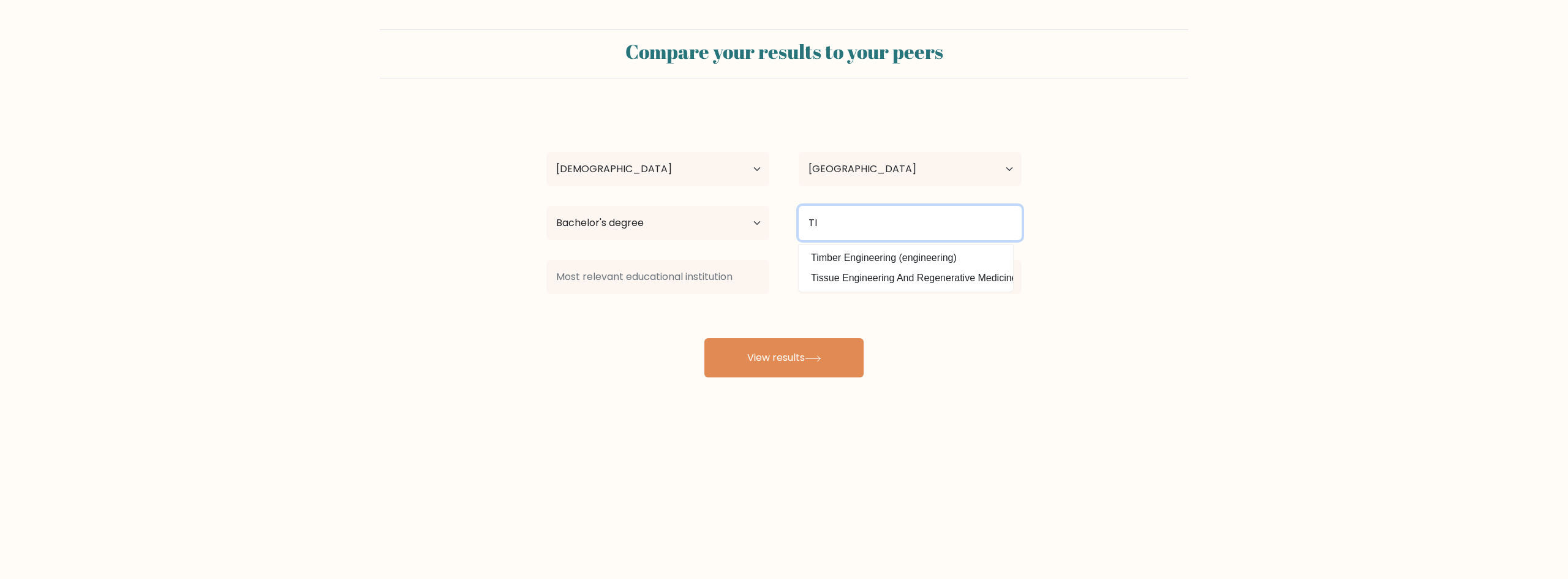
drag, startPoint x: 839, startPoint y: 223, endPoint x: 785, endPoint y: 205, distance: 56.9
click at [785, 205] on div "TI Timber Engineering (engineering) Tissue Engineering And Regenerative Medicin…" at bounding box center [910, 223] width 252 height 44
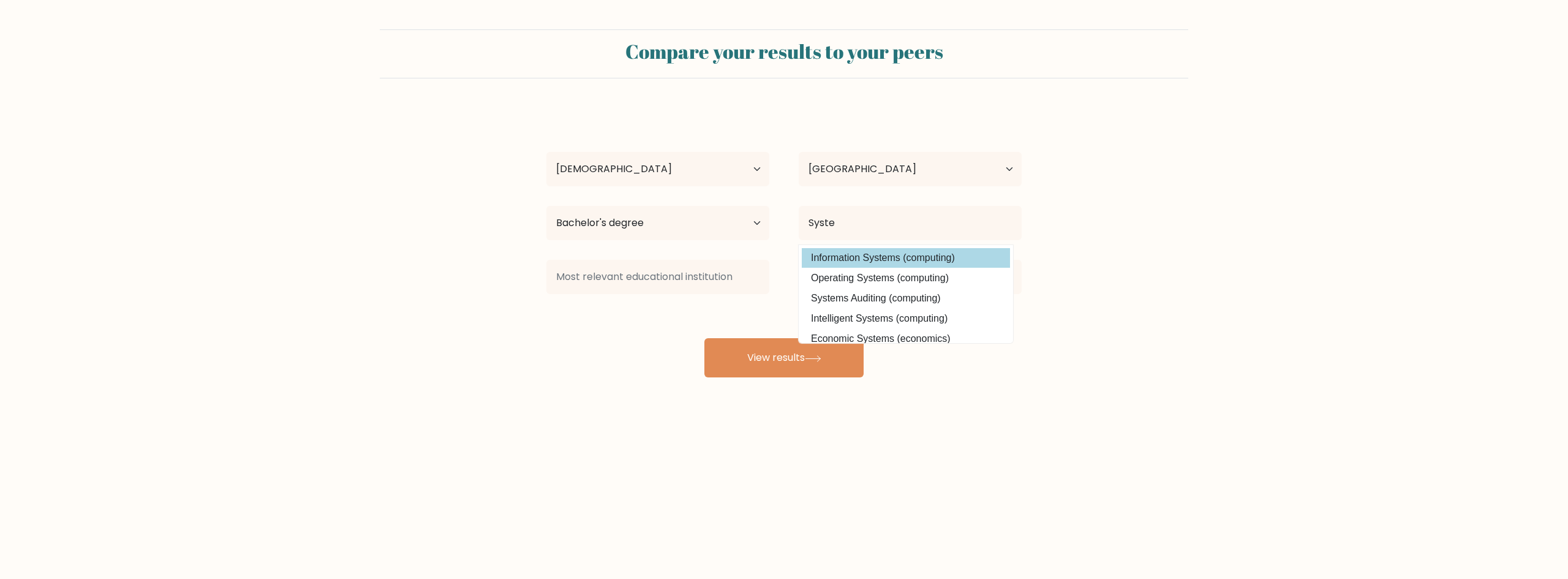
click at [838, 257] on option "Information Systems (computing)" at bounding box center [906, 258] width 209 height 19
type input "Information Systems"
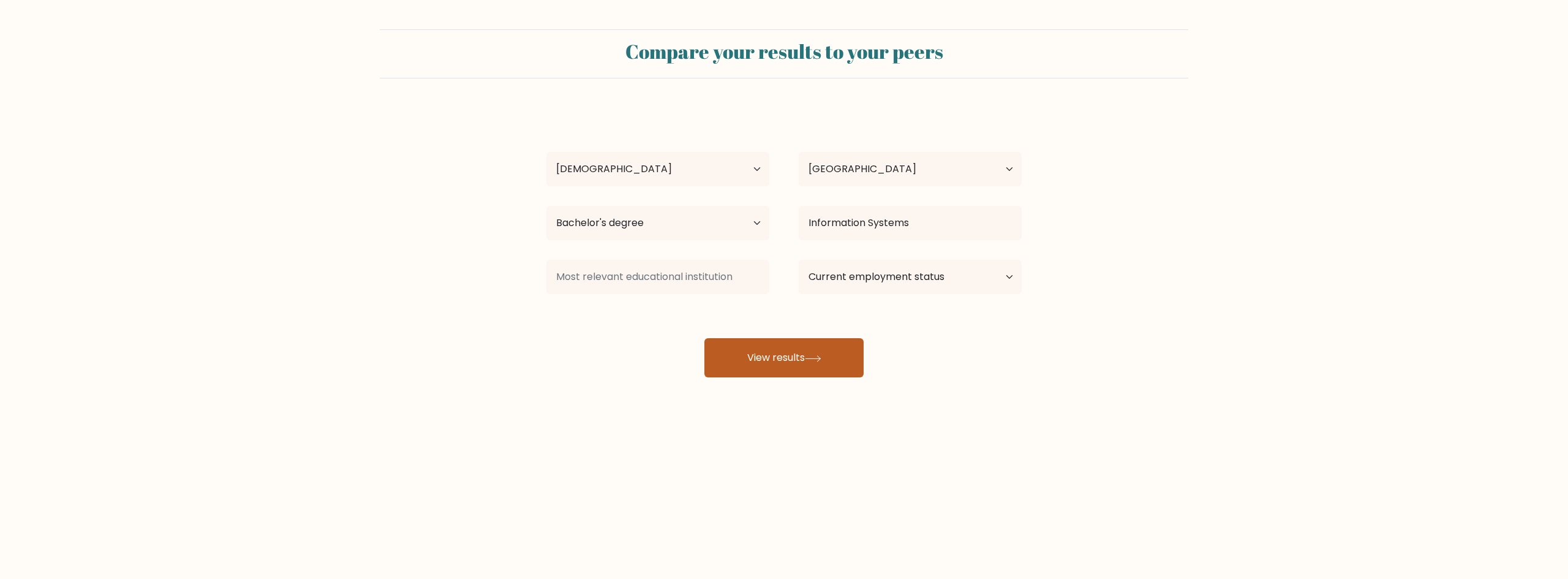
click at [830, 358] on button "View results" at bounding box center [784, 358] width 159 height 39
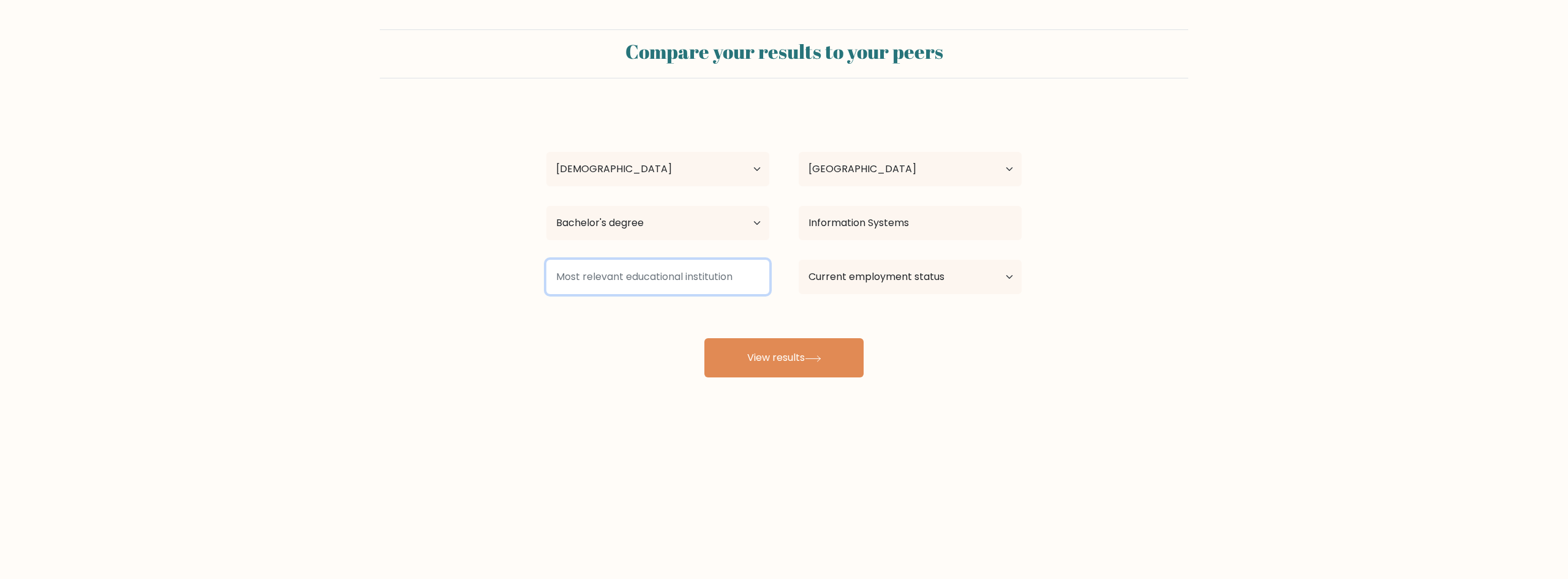
click at [690, 271] on input at bounding box center [657, 276] width 223 height 34
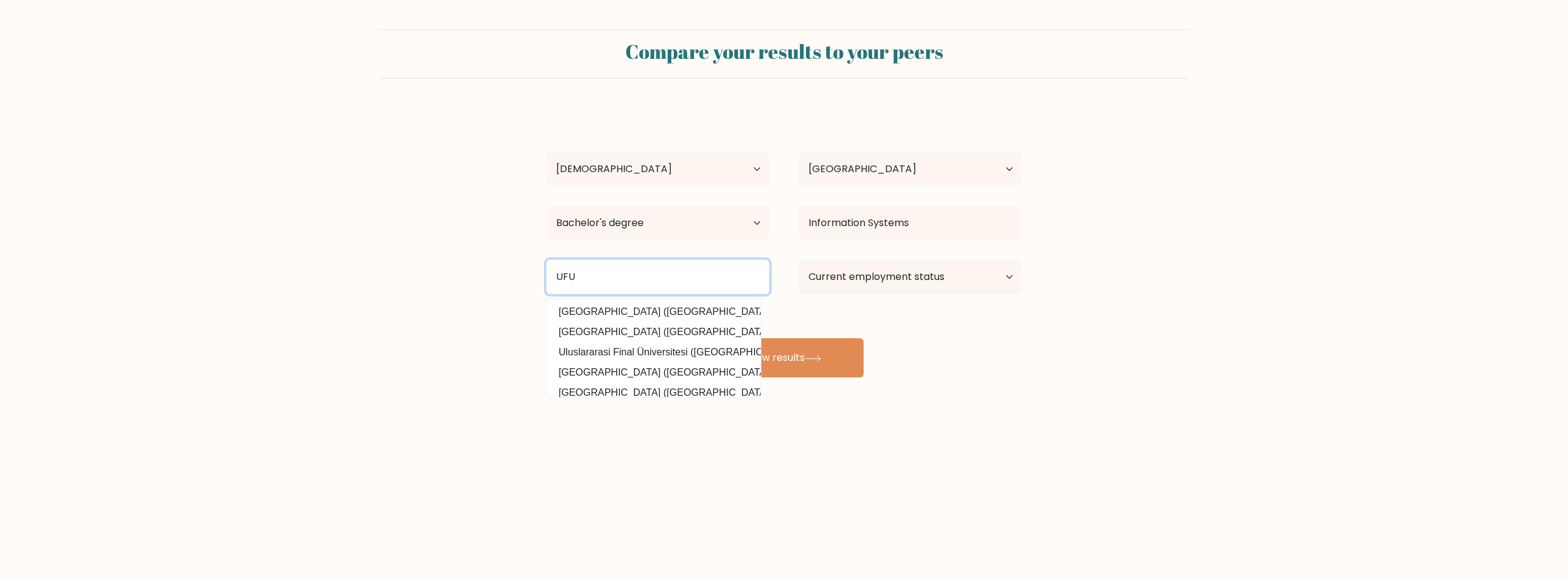
type input "UFU"
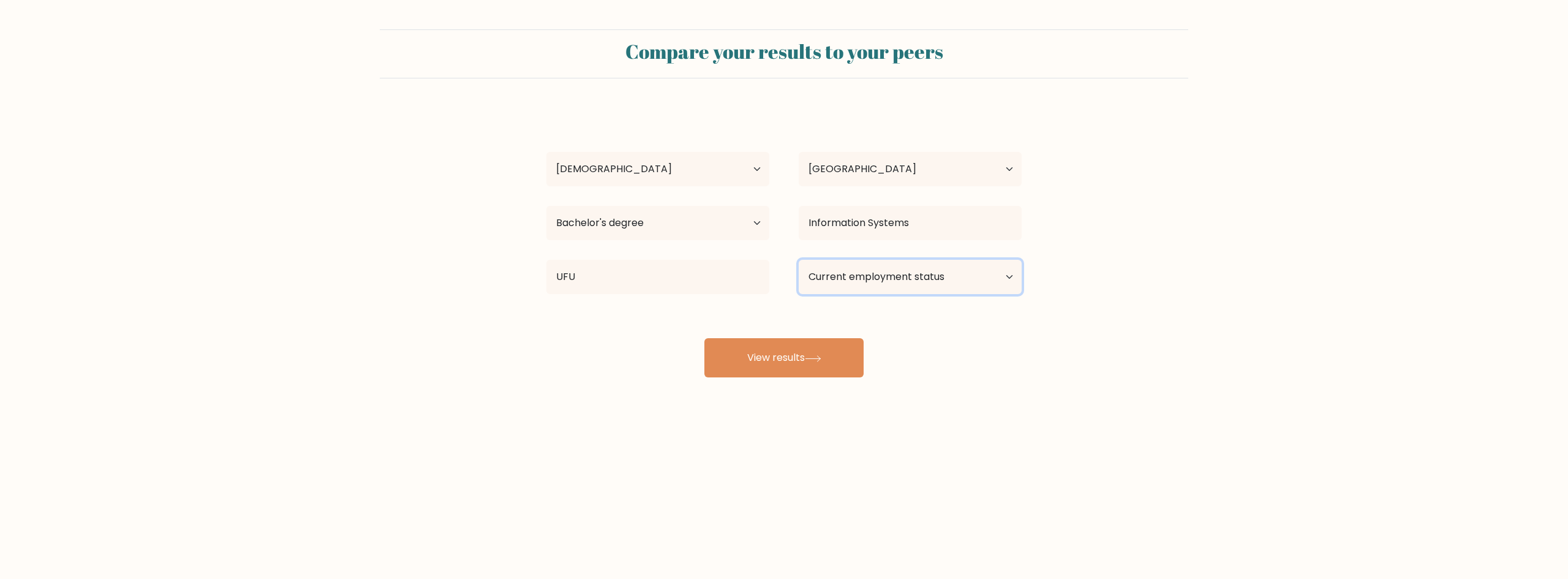
click at [877, 290] on select "Current employment status Employed Student Retired Other / prefer not to answer" at bounding box center [910, 276] width 223 height 34
select select "other"
click at [799, 259] on select "Current employment status Employed Student Retired Other / prefer not to answer" at bounding box center [910, 276] width 223 height 34
click at [774, 369] on button "View results" at bounding box center [784, 358] width 159 height 39
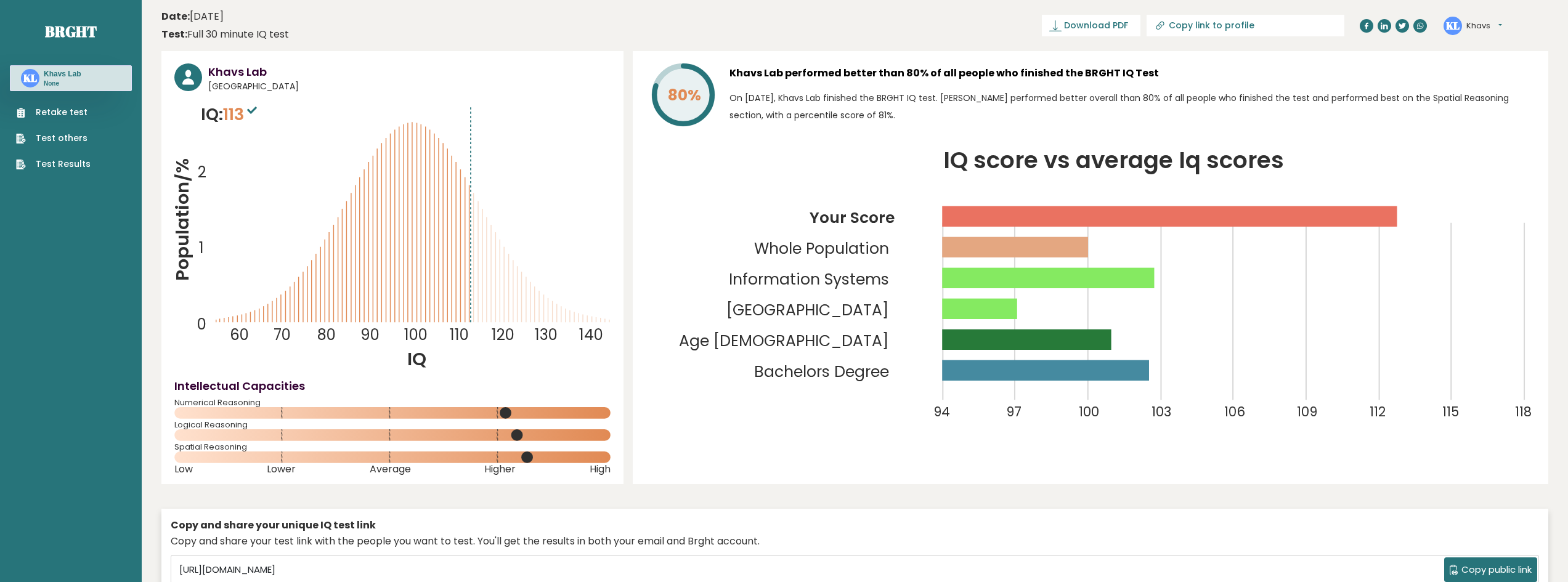
click at [1149, 113] on p "On [DATE], Khavs Lab finished the BRGHT IQ test. [PERSON_NAME] performed better…" at bounding box center [1132, 106] width 806 height 34
click at [473, 147] on icon "Population/% IQ 0 1 2 60 70 80 90 100 110 120 130 140" at bounding box center [393, 236] width 436 height 269
